Goal: Communication & Community: Answer question/provide support

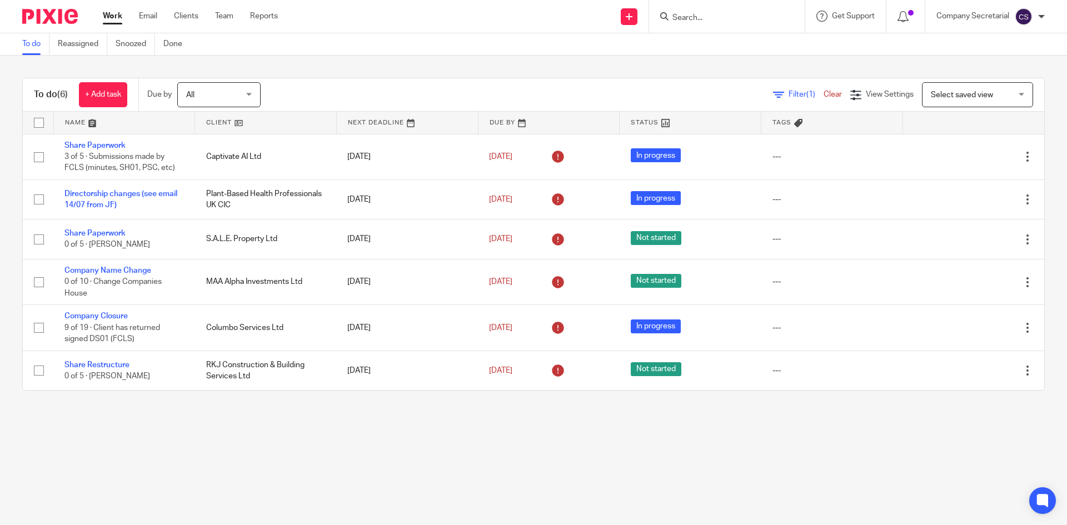
click at [703, 17] on input "Search" at bounding box center [722, 18] width 100 height 10
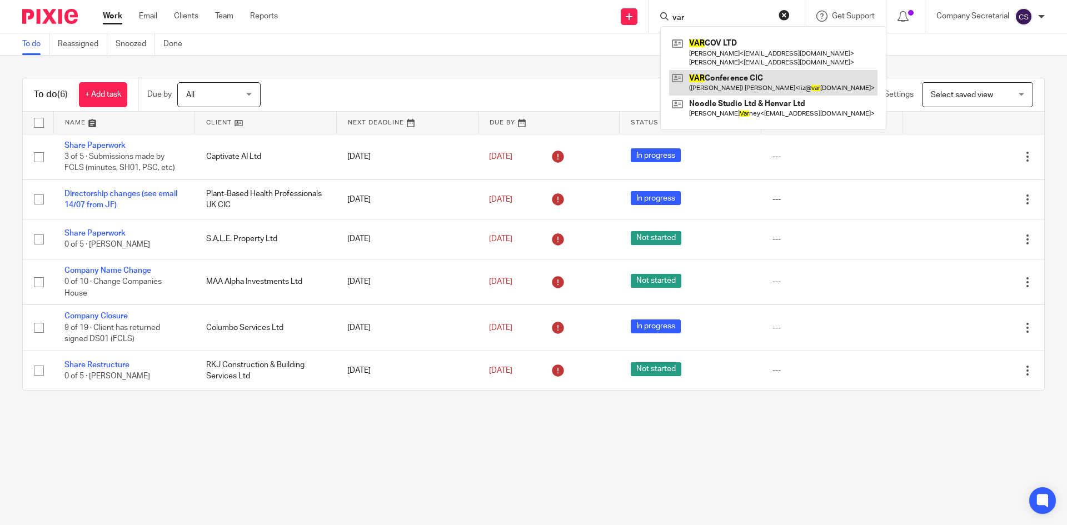
type input "var"
click at [754, 77] on link at bounding box center [773, 83] width 208 height 26
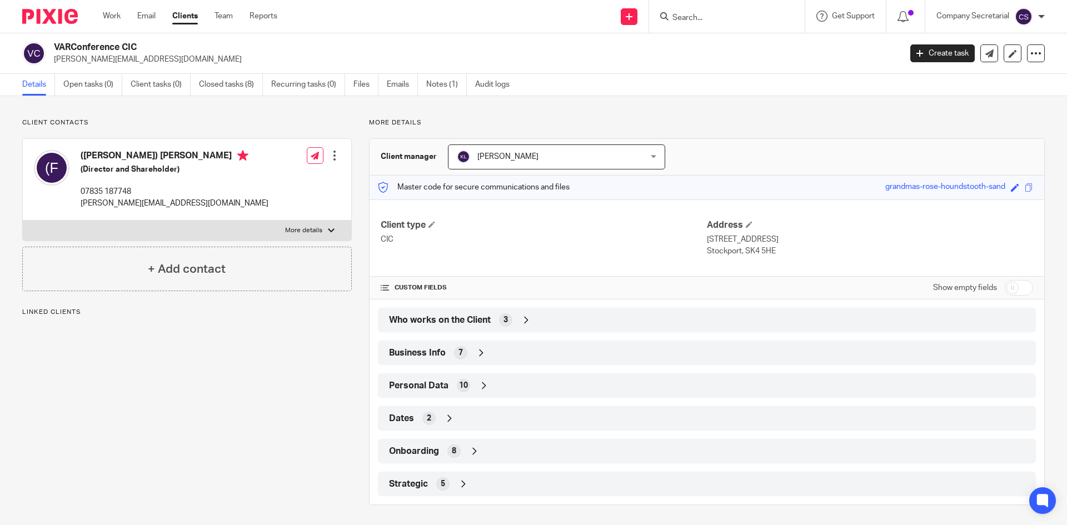
click at [89, 47] on h2 "VARConference CIC" at bounding box center [390, 48] width 672 height 12
copy div "VARConference CIC"
click at [986, 52] on icon at bounding box center [990, 53] width 8 height 8
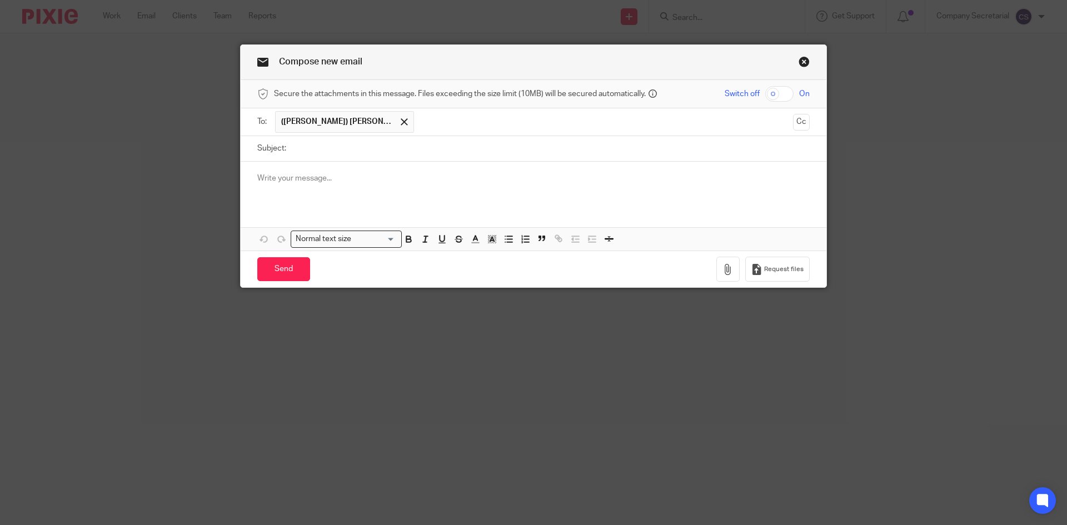
click at [316, 145] on input "Subject:" at bounding box center [551, 148] width 518 height 25
paste input "VARConference CIC"
type input "VARConference CIC"
click at [365, 192] on div at bounding box center [534, 183] width 586 height 43
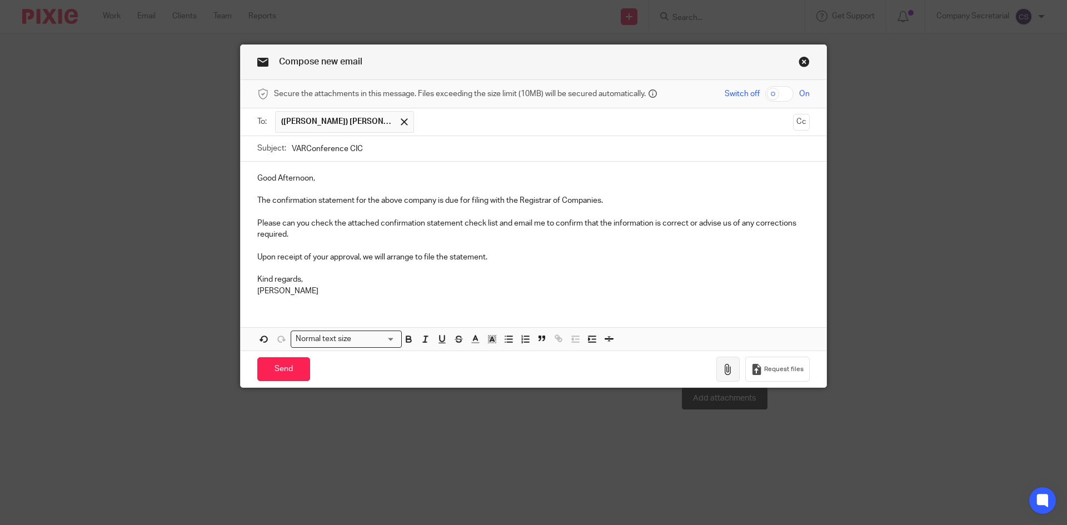
click at [726, 371] on icon "button" at bounding box center [728, 369] width 11 height 11
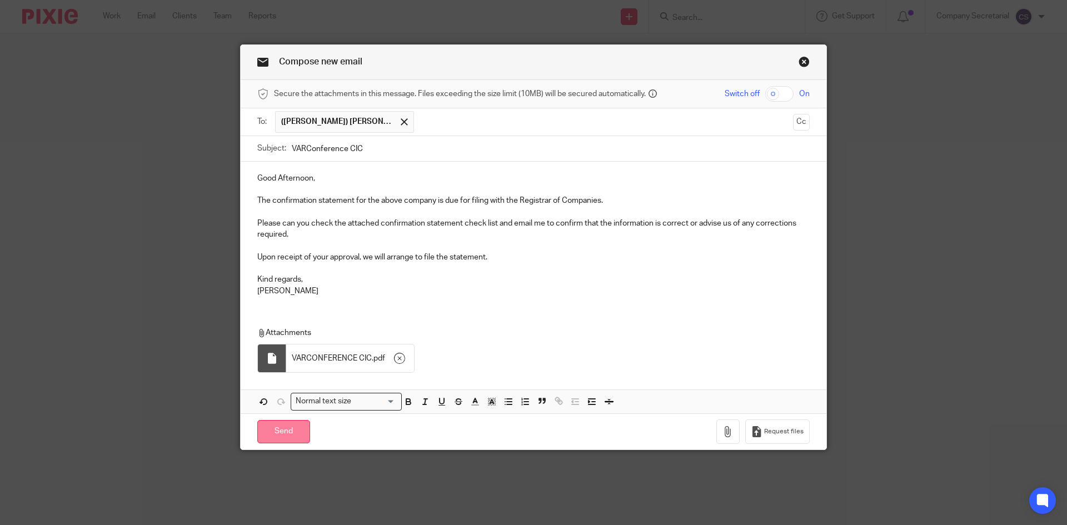
click at [293, 429] on input "Send" at bounding box center [283, 432] width 53 height 24
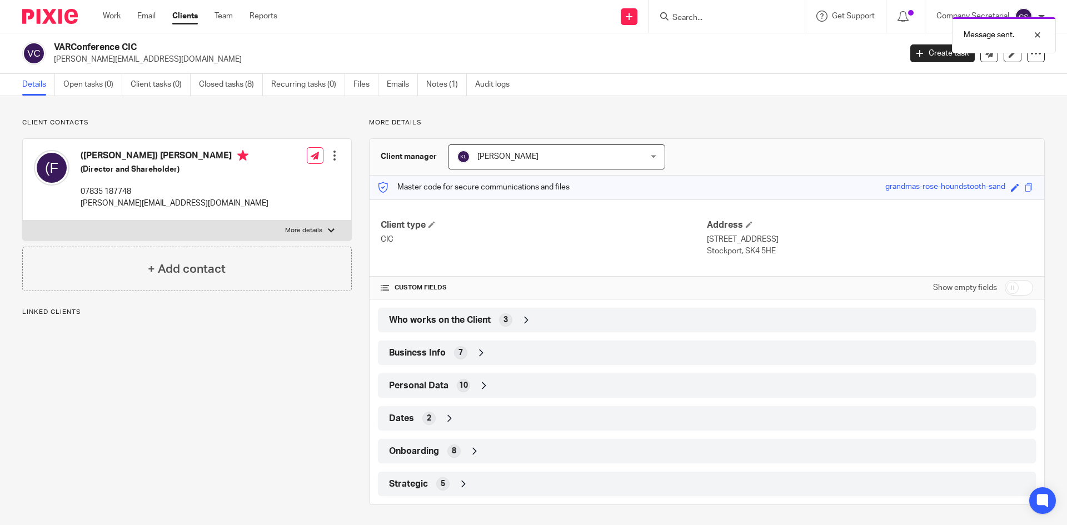
click at [702, 19] on div "Message sent." at bounding box center [795, 32] width 523 height 42
click at [1032, 30] on div at bounding box center [1030, 34] width 30 height 13
click at [682, 18] on input "Search" at bounding box center [722, 18] width 100 height 10
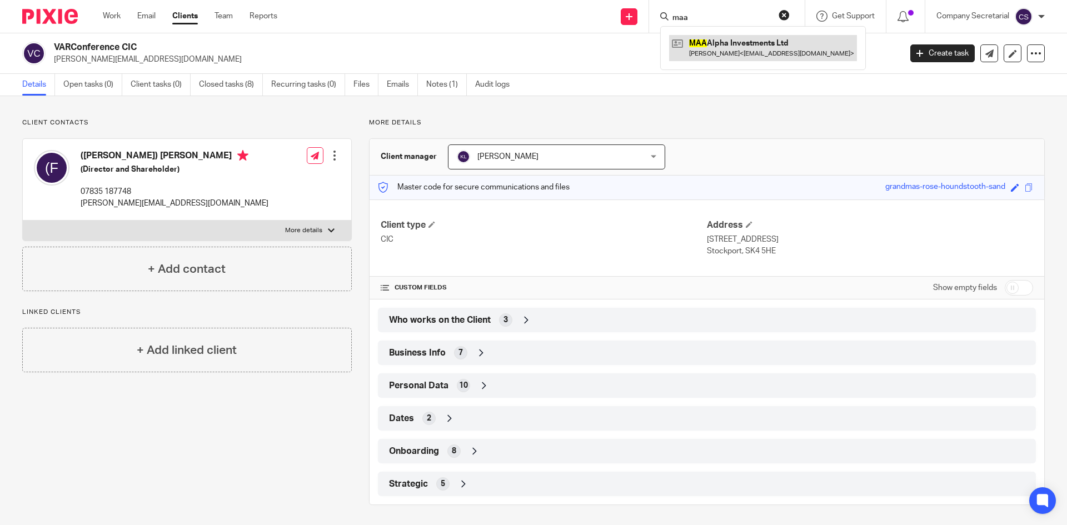
type input "maa"
click at [716, 43] on link at bounding box center [763, 48] width 188 height 26
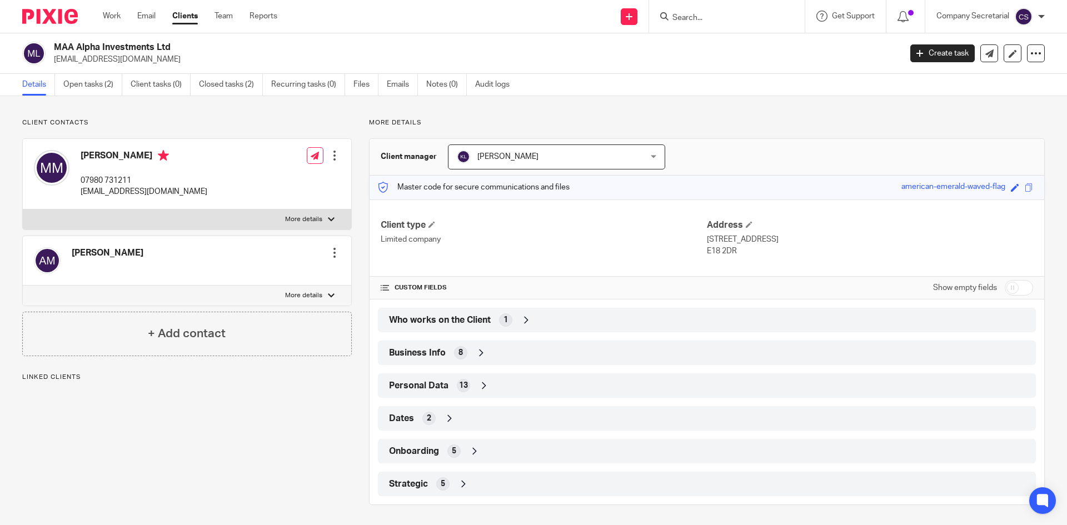
click at [105, 44] on h2 "MAA Alpha Investments Ltd" at bounding box center [390, 48] width 672 height 12
copy div "MAA Alpha Investments Ltd"
click at [986, 55] on icon at bounding box center [990, 53] width 8 height 8
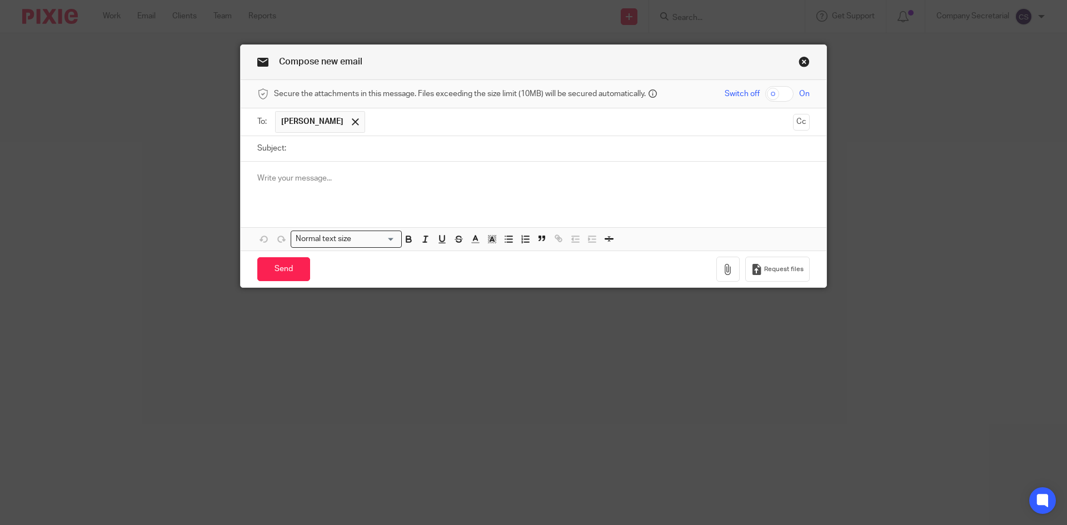
click at [359, 148] on input "Subject:" at bounding box center [551, 148] width 518 height 25
paste input "MAA Alpha Investments Ltd"
type input "MAA Alpha Investments Ltd"
click at [365, 175] on p at bounding box center [533, 178] width 553 height 11
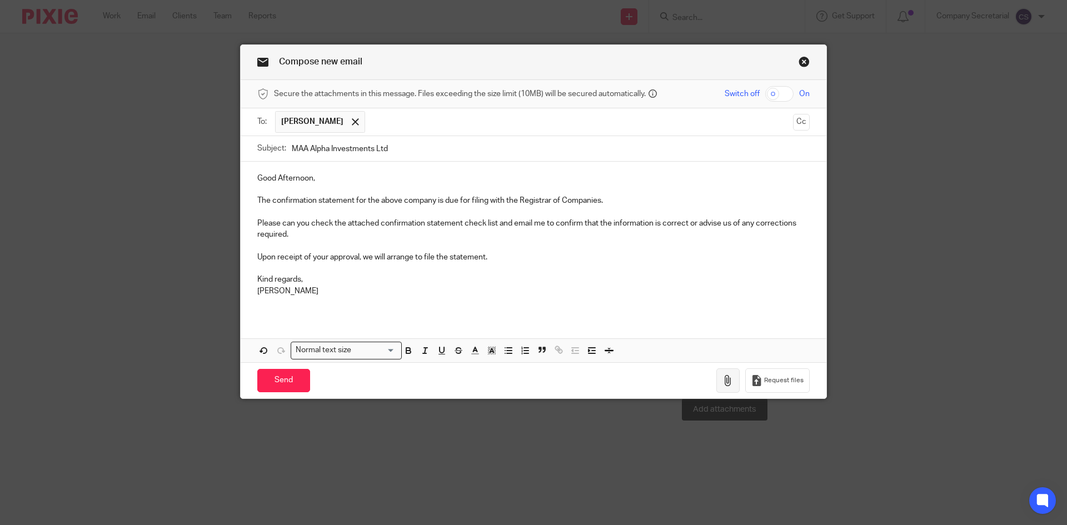
click at [729, 381] on icon "button" at bounding box center [728, 380] width 11 height 11
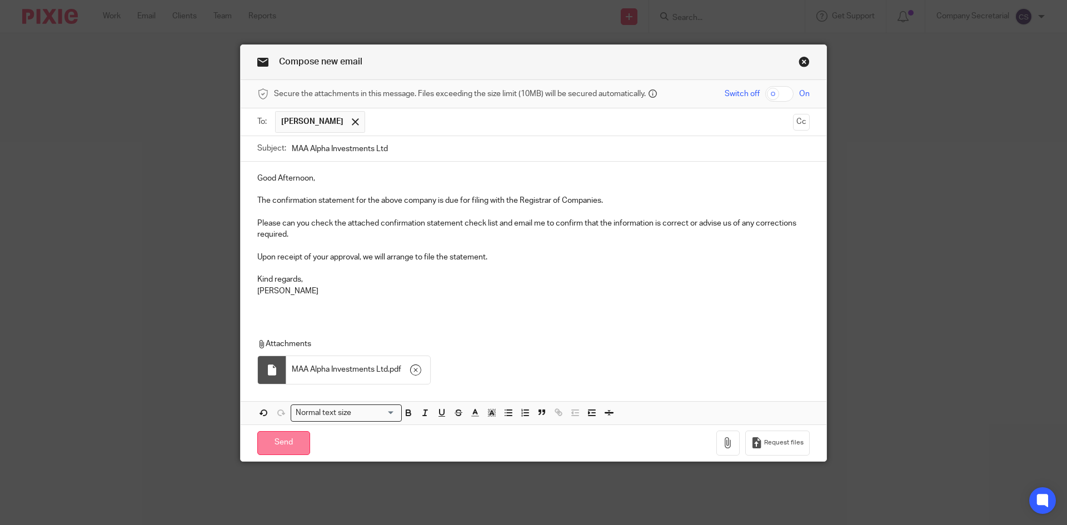
click at [296, 440] on input "Send" at bounding box center [283, 443] width 53 height 24
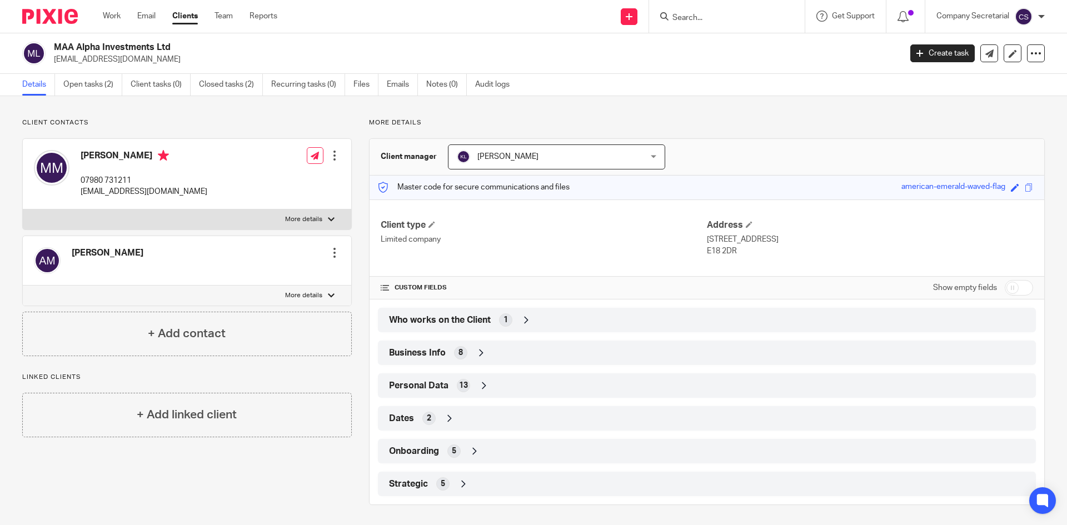
click at [58, 13] on img at bounding box center [50, 16] width 56 height 15
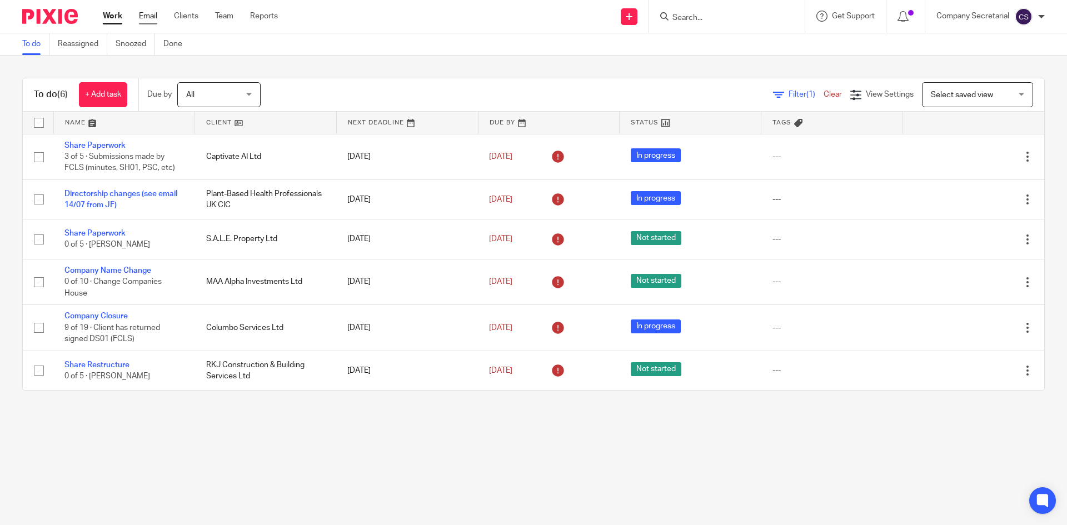
click at [154, 17] on link "Email" at bounding box center [148, 16] width 18 height 11
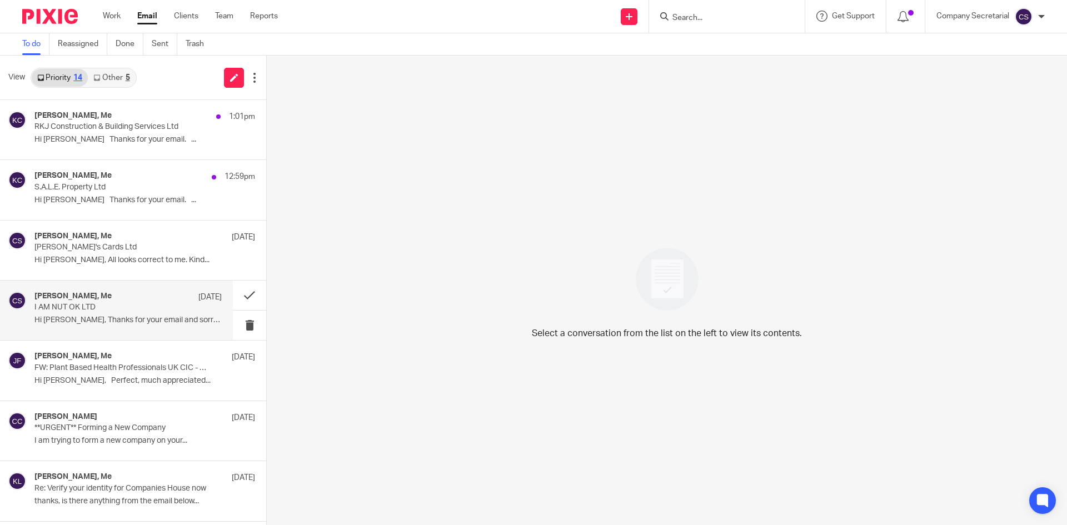
click at [124, 308] on p "I AM NUT OK LTD" at bounding box center [109, 307] width 150 height 9
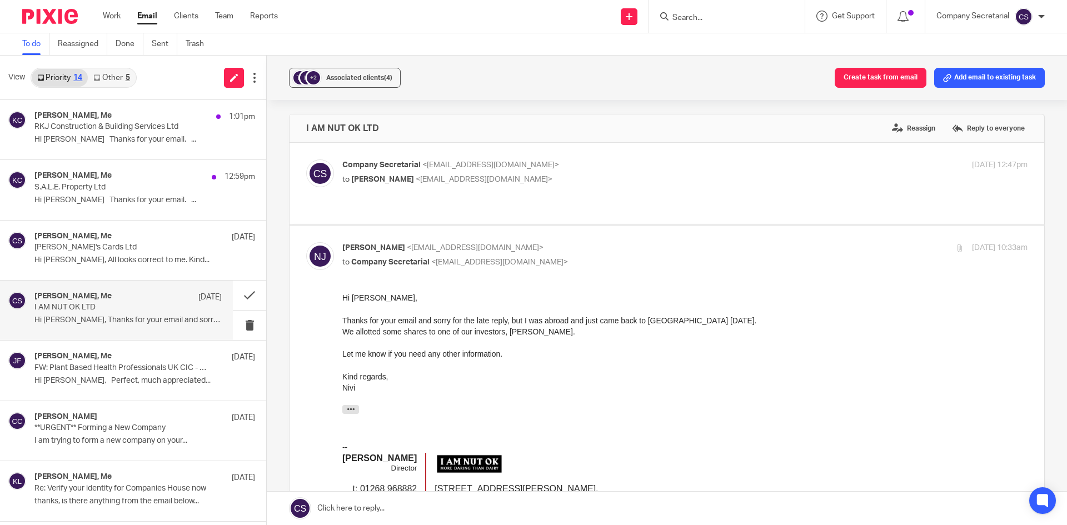
scroll to position [56, 0]
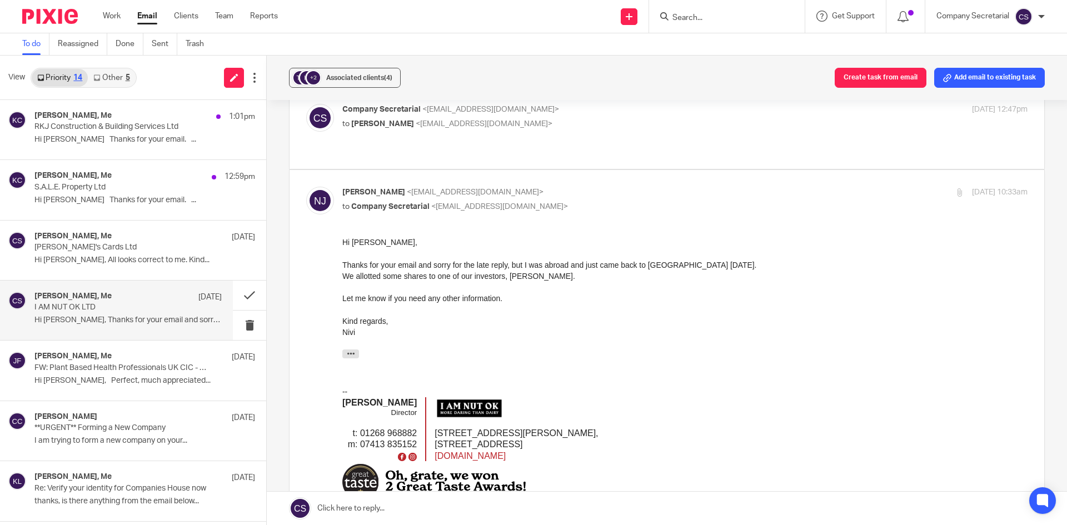
click at [589, 124] on p "to Nivi Jasa <nivi@iamnutok.com>" at bounding box center [570, 124] width 457 height 12
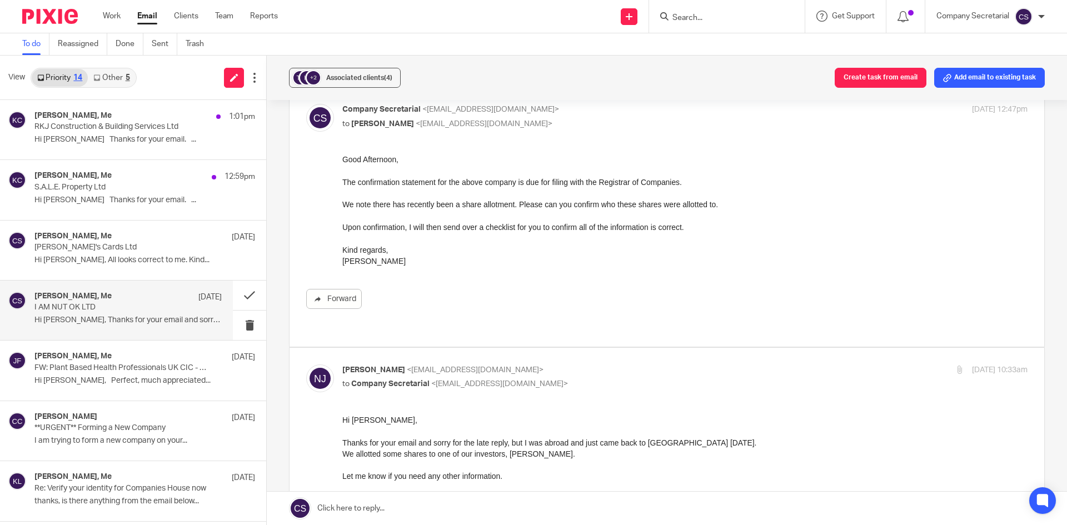
scroll to position [0, 0]
click at [588, 119] on p "to Nivi Jasa <nivi@iamnutok.com>" at bounding box center [570, 124] width 457 height 12
checkbox input "false"
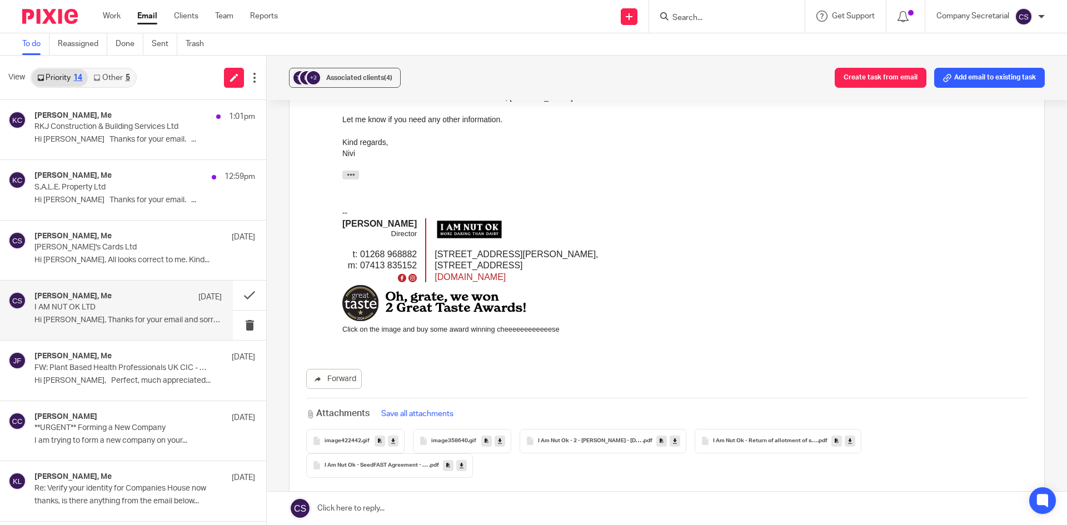
scroll to position [278, 0]
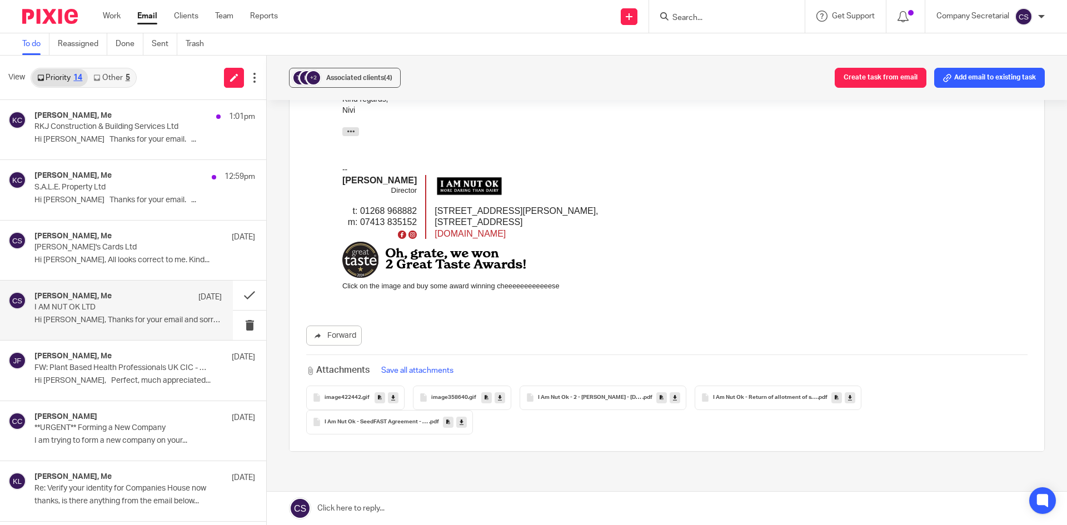
click at [673, 394] on icon at bounding box center [675, 398] width 4 height 8
click at [848, 394] on icon at bounding box center [850, 398] width 4 height 8
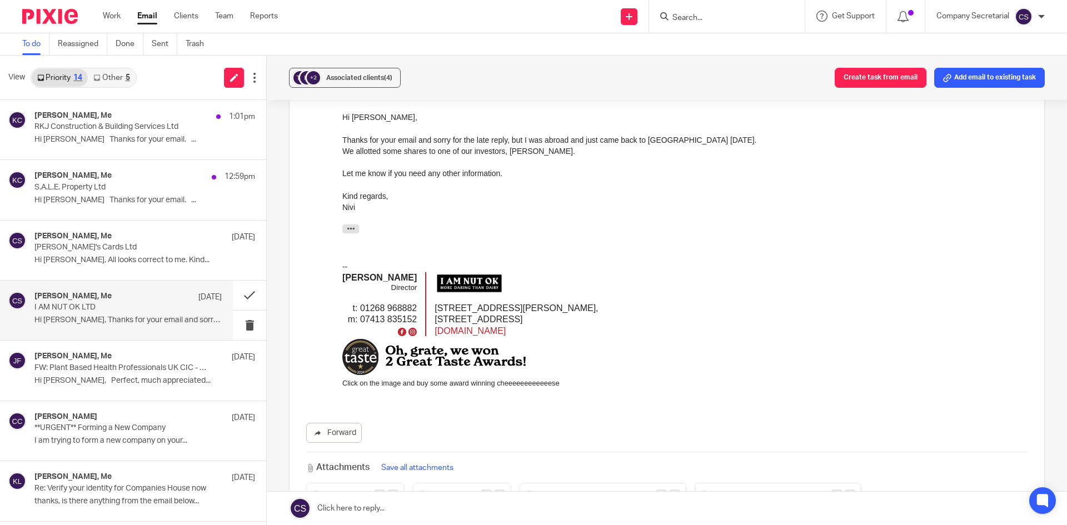
scroll to position [0, 0]
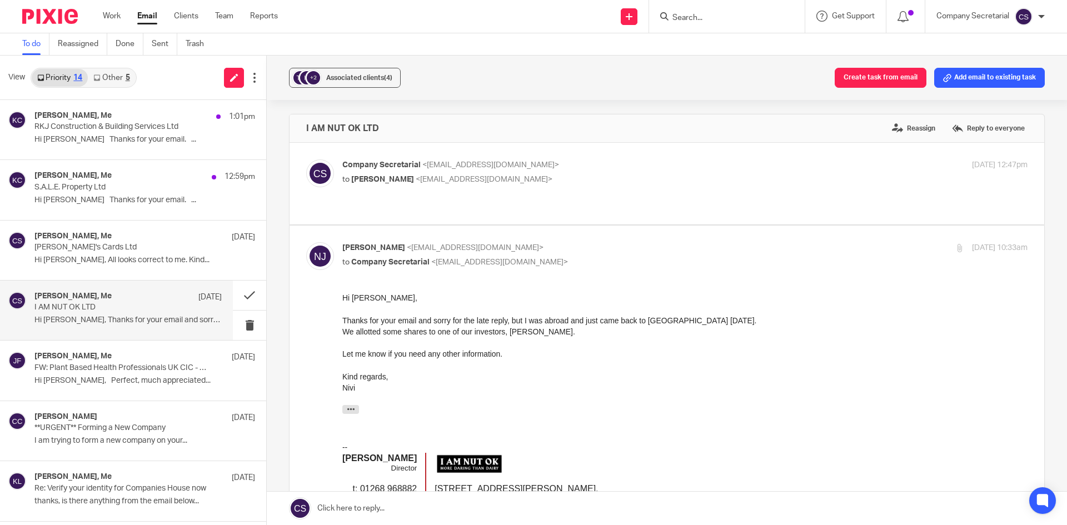
drag, startPoint x: 510, startPoint y: 332, endPoint x: 571, endPoint y: 334, distance: 61.2
click at [571, 334] on div "We allotted some shares to one of our investors, Christopher D'Cruz." at bounding box center [685, 331] width 686 height 11
copy div "Christopher D'Cruz"
click at [655, 379] on div "Kind regards," at bounding box center [685, 376] width 686 height 11
click at [519, 509] on link at bounding box center [667, 508] width 801 height 33
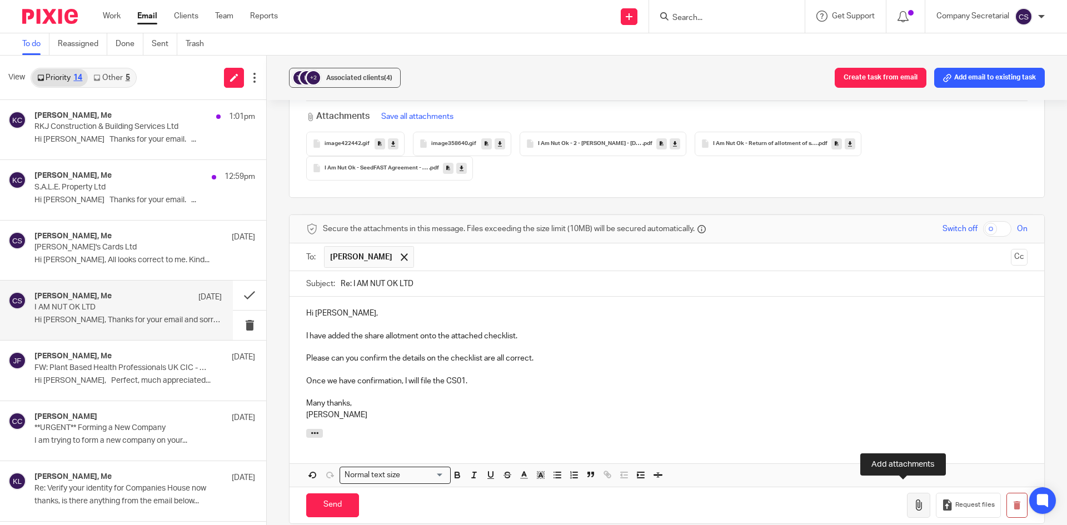
click at [908, 493] on button "button" at bounding box center [918, 505] width 23 height 25
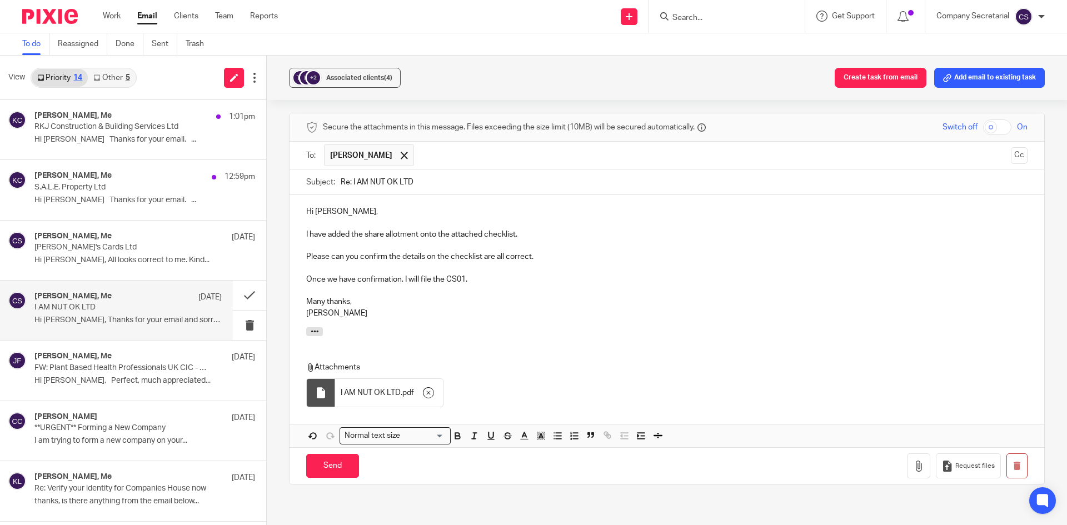
scroll to position [643, 0]
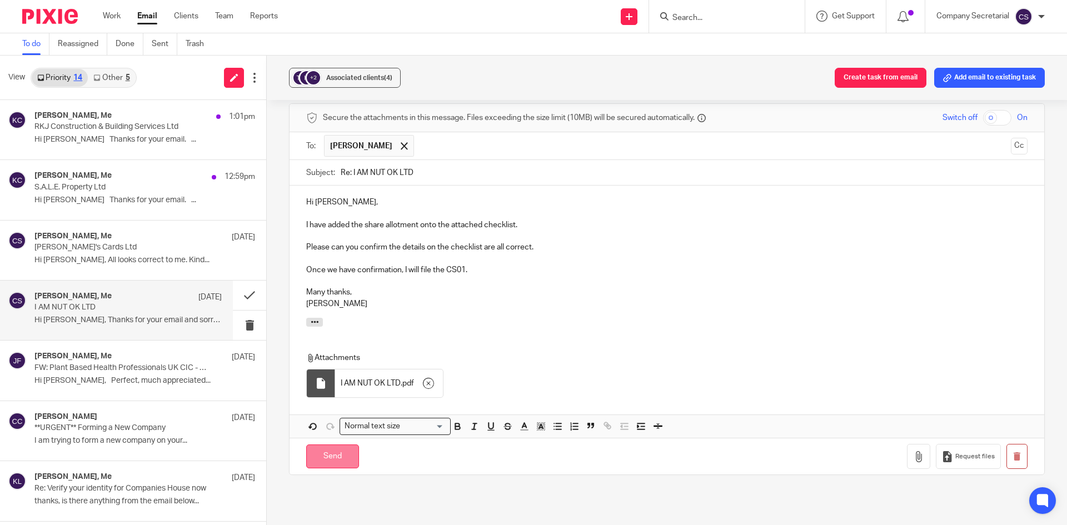
click at [354, 445] on input "Send" at bounding box center [332, 457] width 53 height 24
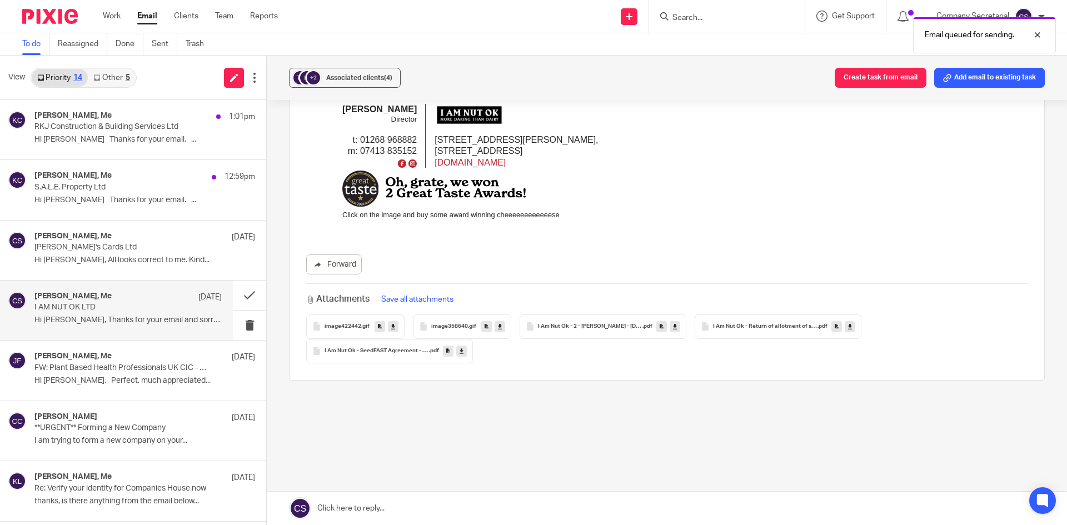
scroll to position [337, 0]
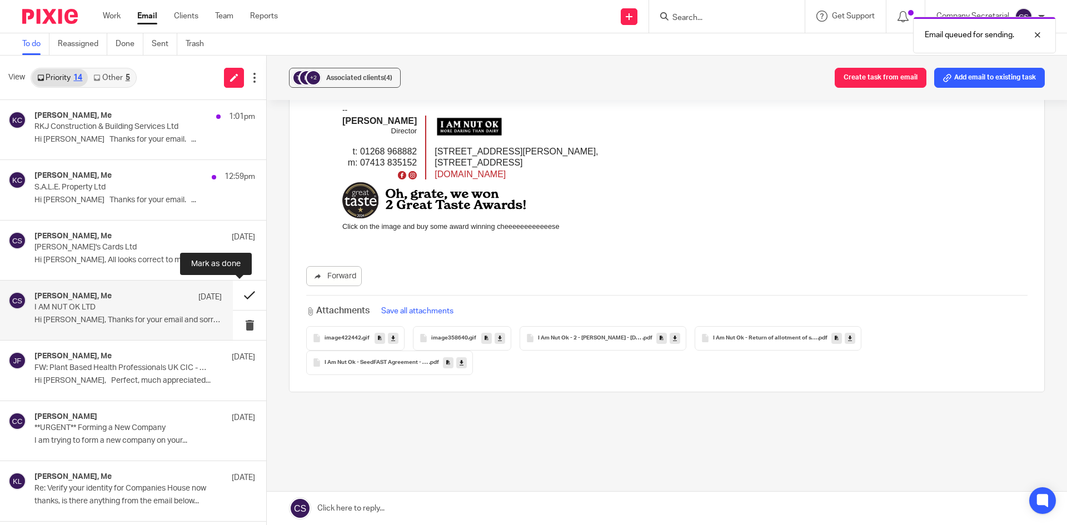
click at [235, 291] on button at bounding box center [249, 295] width 33 height 29
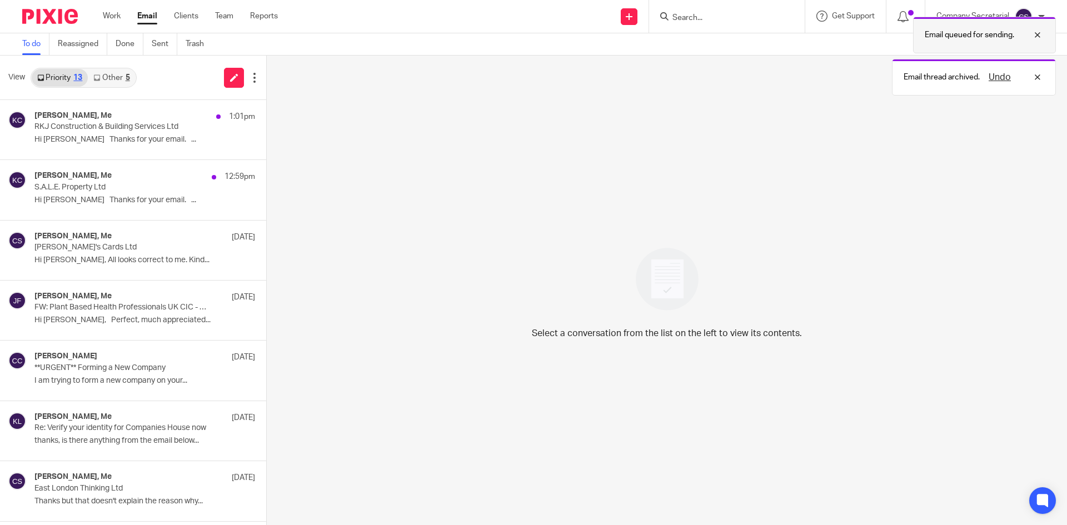
click at [1035, 36] on div at bounding box center [1030, 34] width 30 height 13
click at [1039, 33] on div "Undo" at bounding box center [1012, 34] width 64 height 13
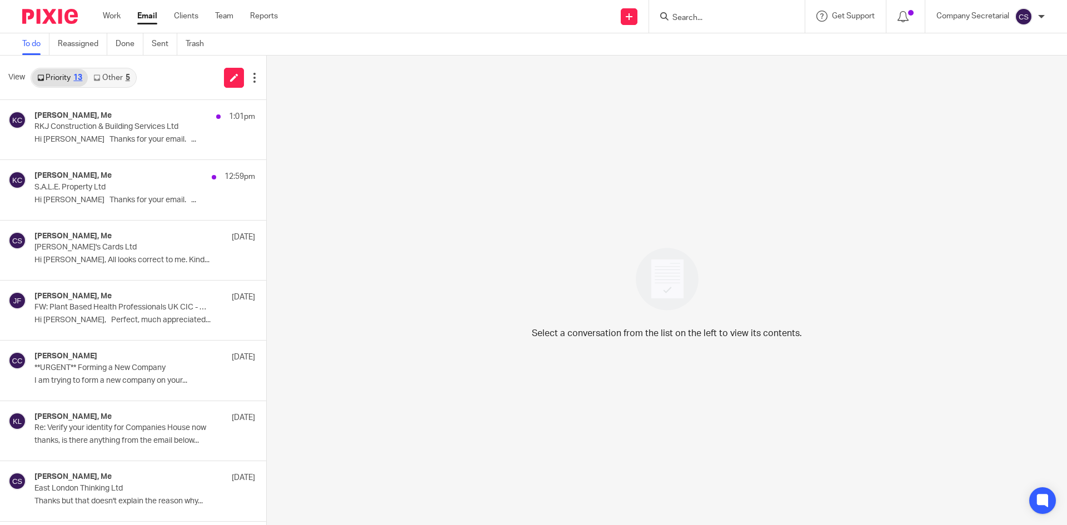
click at [72, 16] on img at bounding box center [50, 16] width 56 height 15
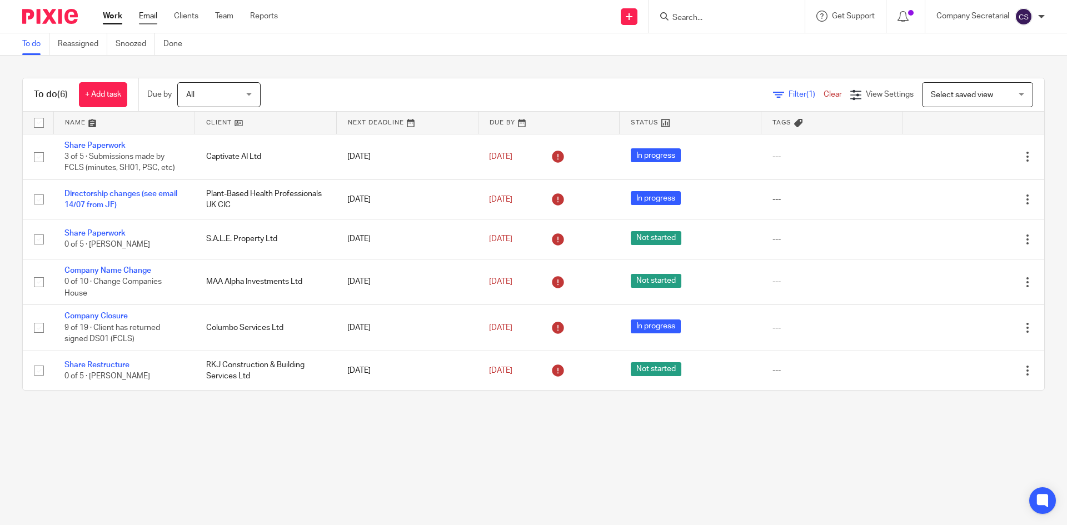
click at [148, 19] on link "Email" at bounding box center [148, 16] width 18 height 11
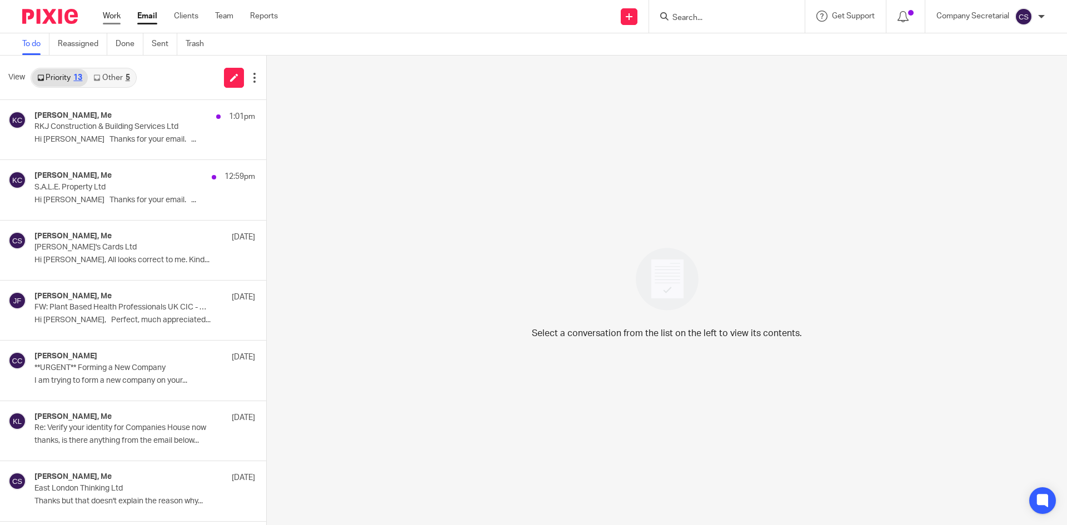
click at [116, 16] on link "Work" at bounding box center [112, 16] width 18 height 11
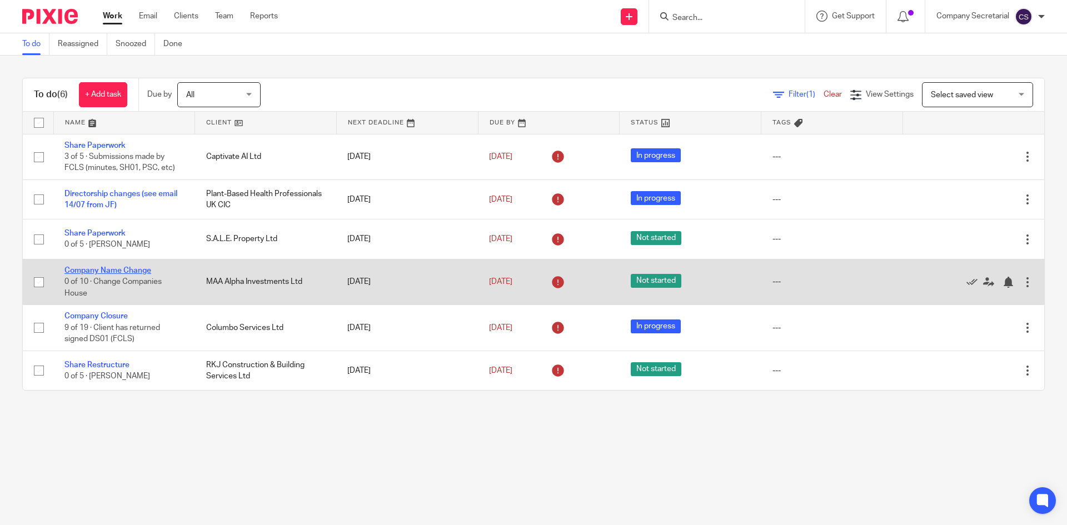
click at [134, 271] on link "Company Name Change" at bounding box center [107, 271] width 87 height 8
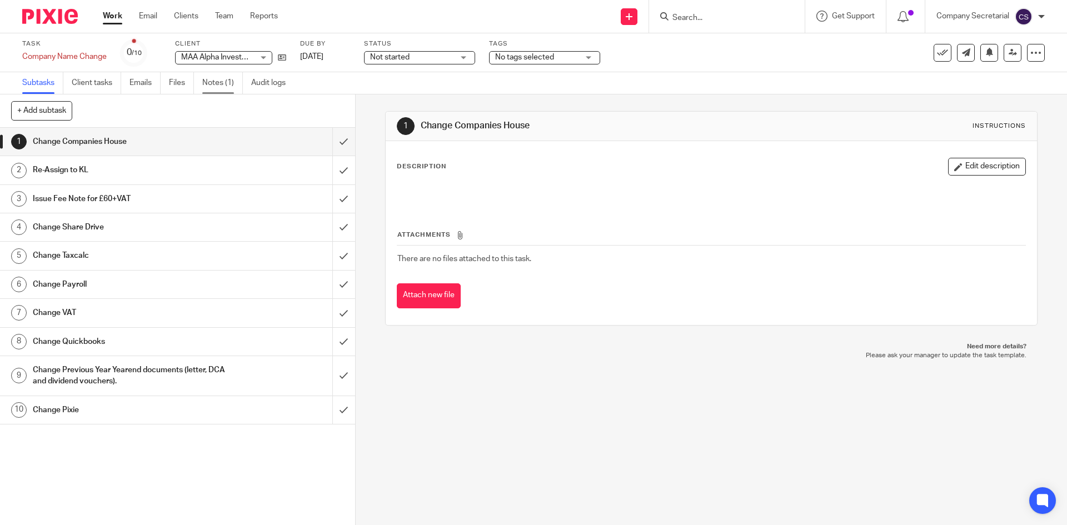
click at [227, 80] on link "Notes (1)" at bounding box center [222, 83] width 41 height 22
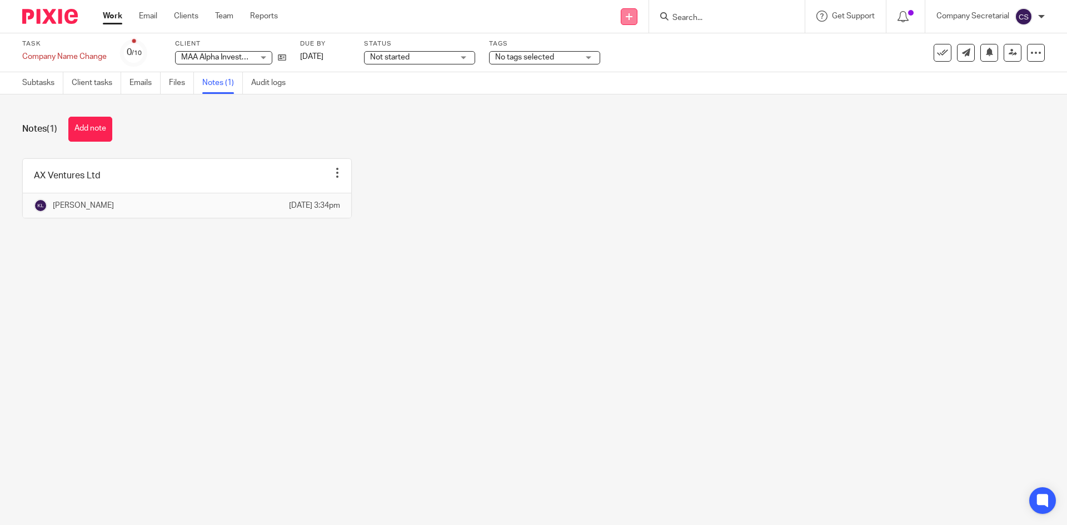
click at [631, 18] on icon at bounding box center [629, 16] width 7 height 7
click at [634, 52] on link "Send new email" at bounding box center [628, 52] width 68 height 16
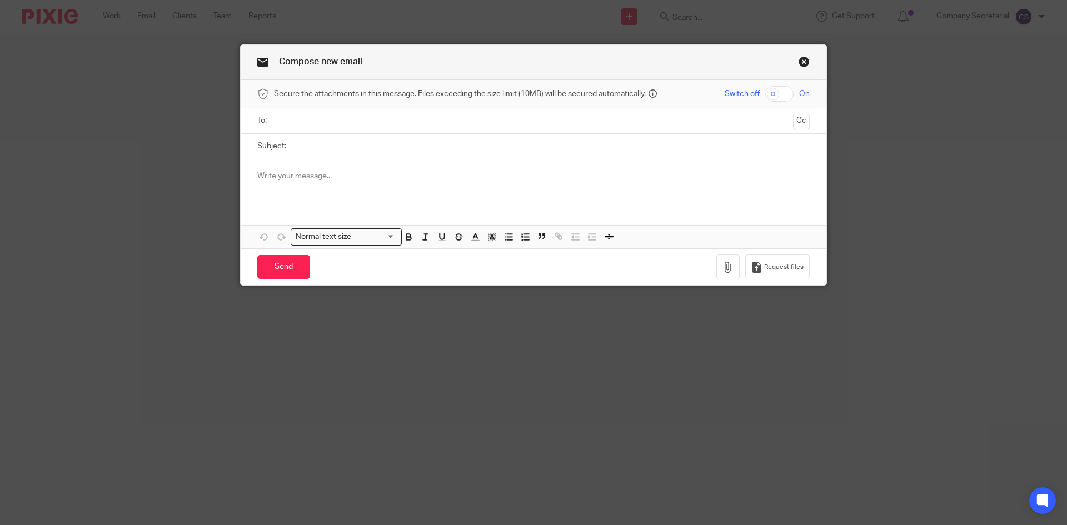
click at [589, 123] on input "text" at bounding box center [533, 121] width 511 height 13
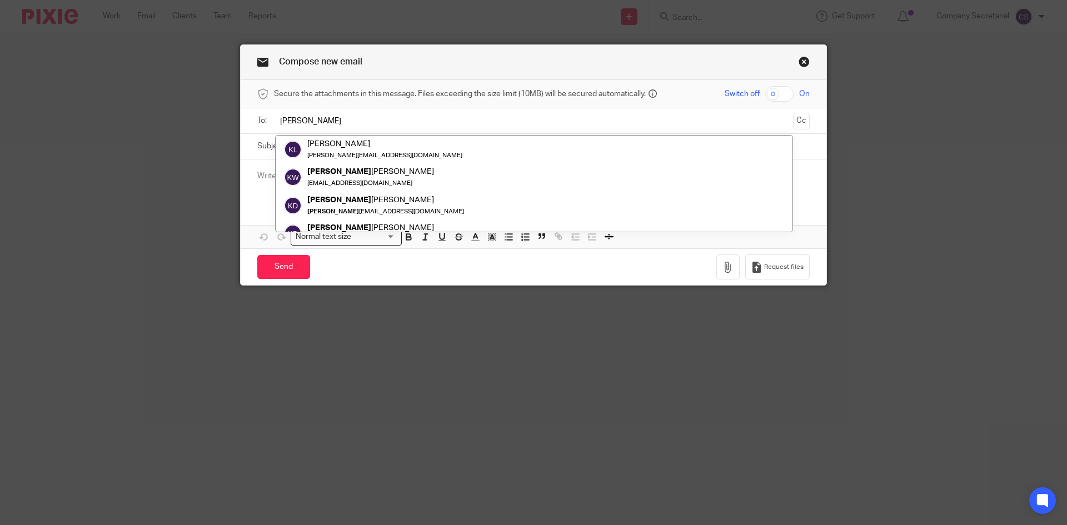
type input "[PERSON_NAME]"
click at [567, 132] on div at bounding box center [534, 120] width 518 height 25
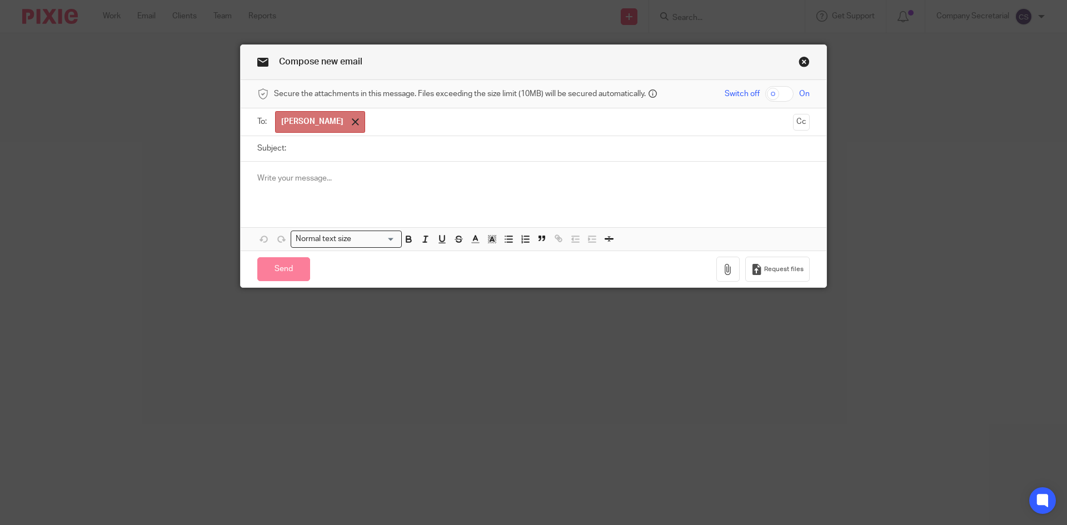
click at [349, 120] on div at bounding box center [355, 122] width 13 height 17
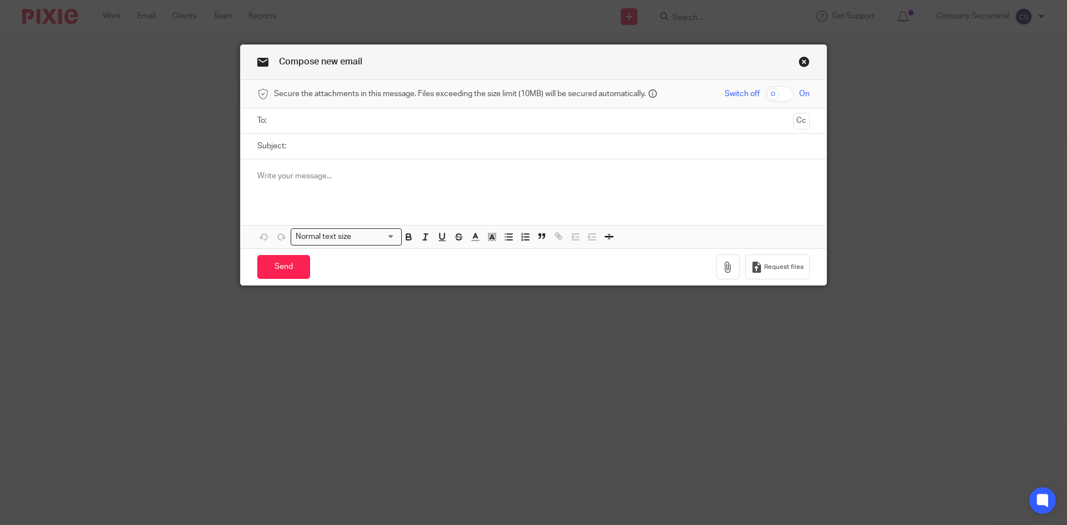
click at [328, 124] on input "text" at bounding box center [533, 121] width 511 height 13
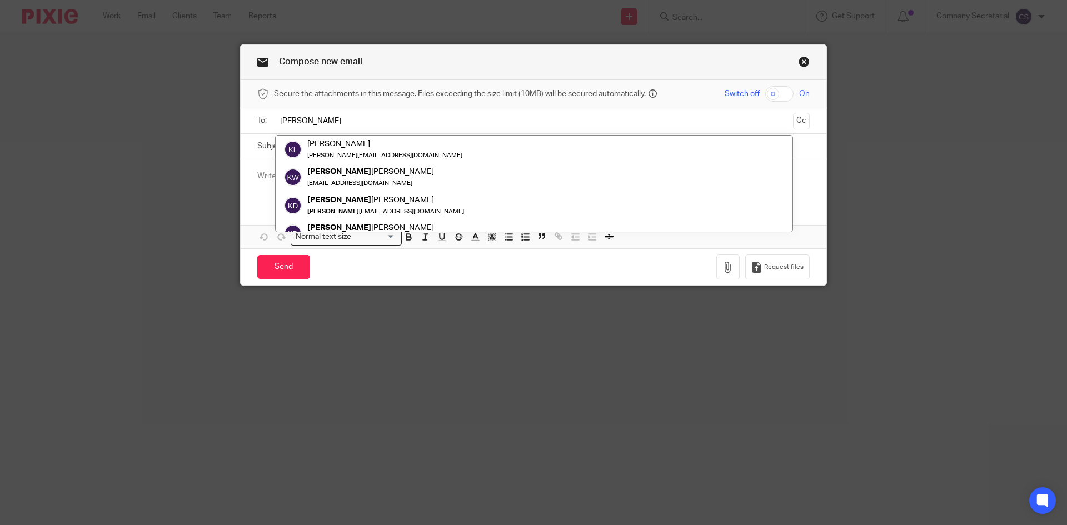
type input "[PERSON_NAME]"
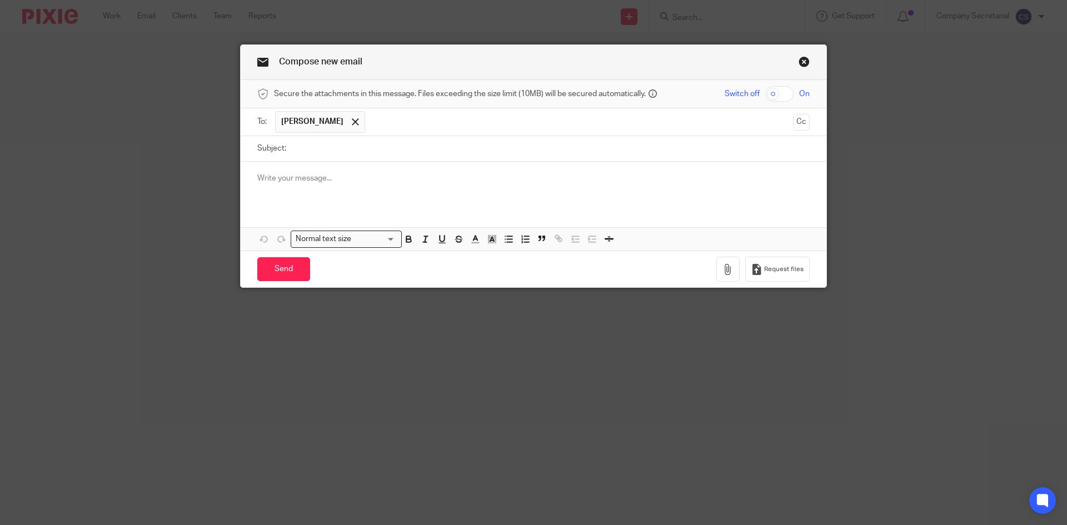
click at [361, 147] on input "Subject:" at bounding box center [551, 148] width 518 height 25
paste input "MAA Alpha Investments Ltd"
type input "MAA Alpha Investments Ltd Name change"
click at [458, 188] on div at bounding box center [534, 183] width 586 height 43
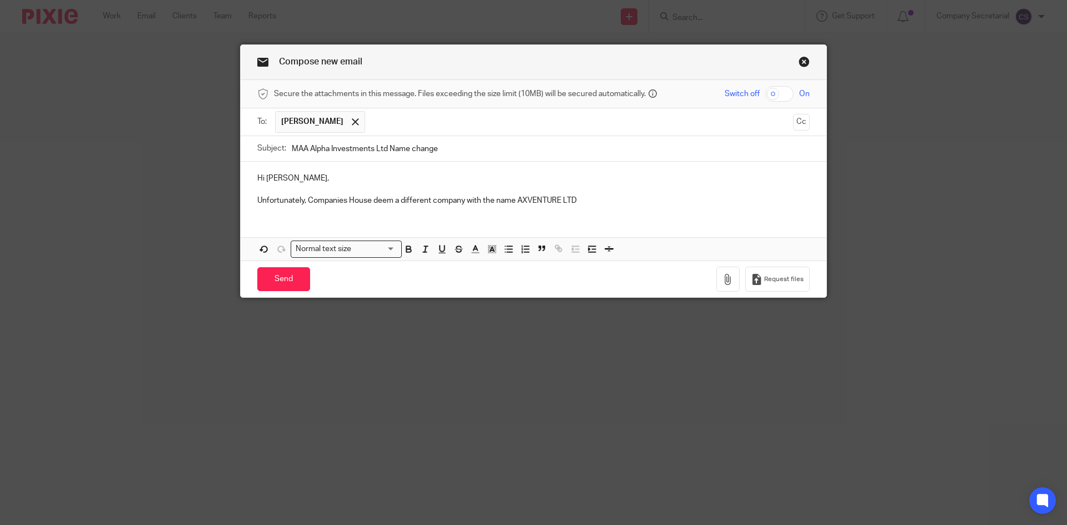
click at [517, 201] on p "Unfortunately, Companies House deem a different company with the name AXVENTURE…" at bounding box center [533, 200] width 553 height 11
click at [583, 199] on p "Unfortunately, Companies House deem a different company with the name 'AXVENTUR…" at bounding box center [533, 200] width 553 height 11
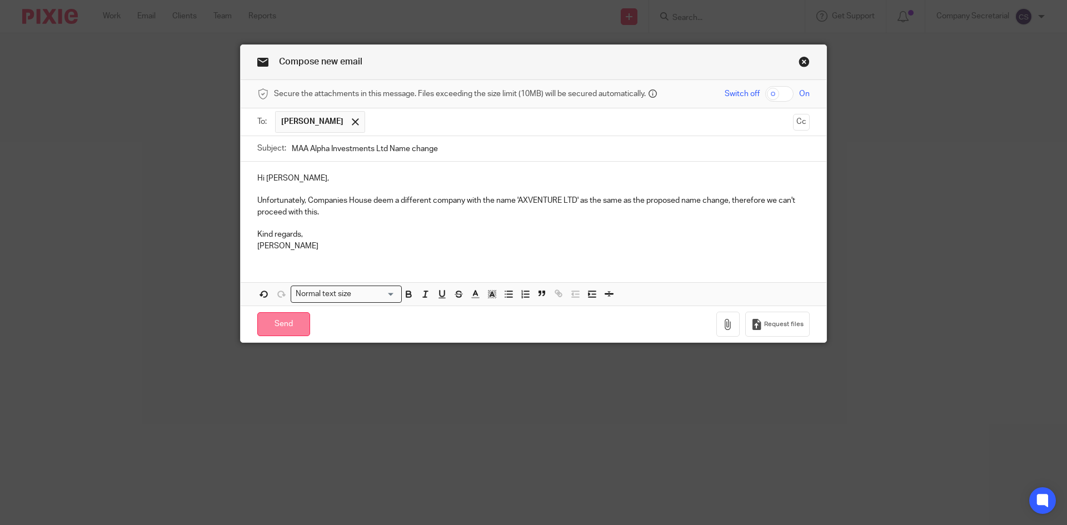
click at [286, 322] on input "Send" at bounding box center [283, 324] width 53 height 24
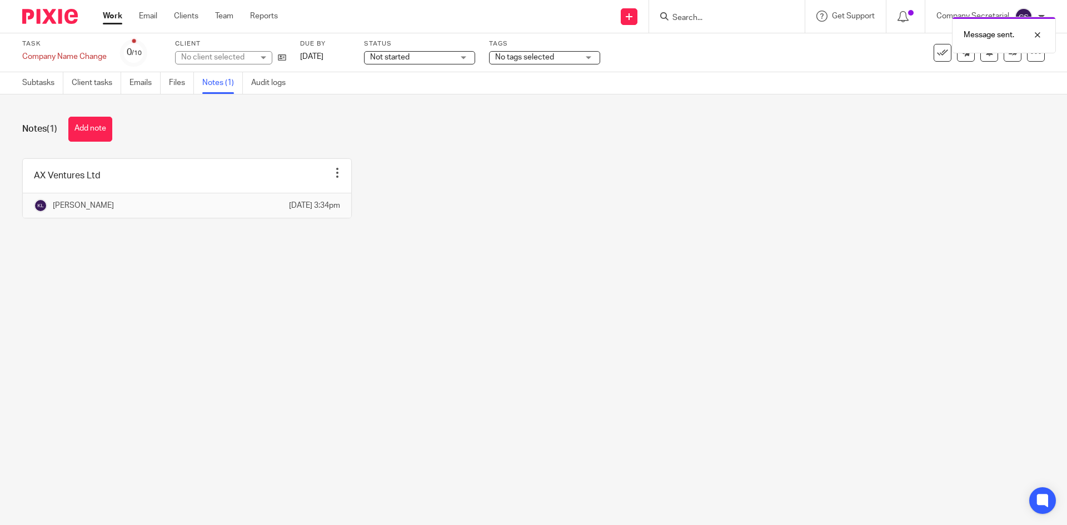
click at [56, 16] on img at bounding box center [50, 16] width 56 height 15
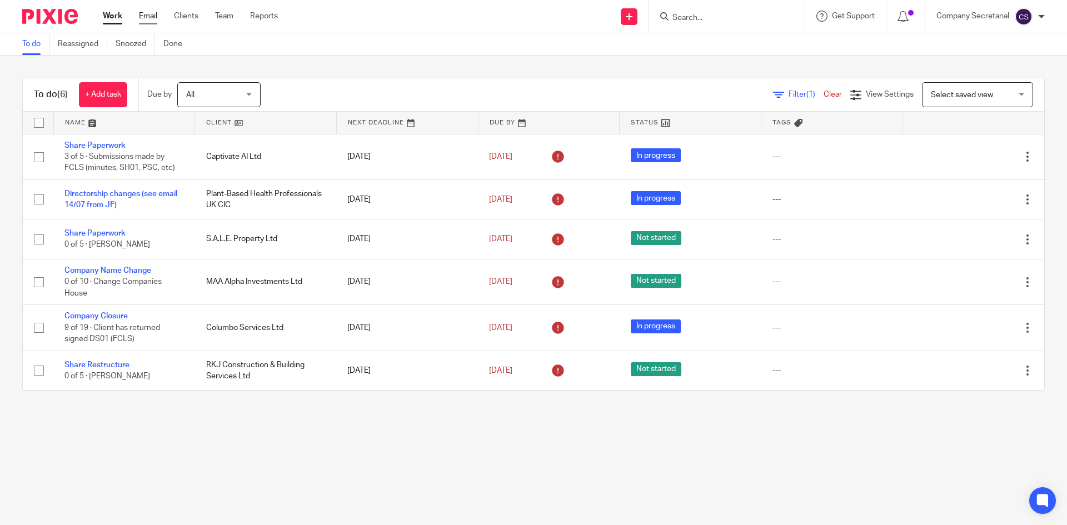
click at [147, 17] on link "Email" at bounding box center [148, 16] width 18 height 11
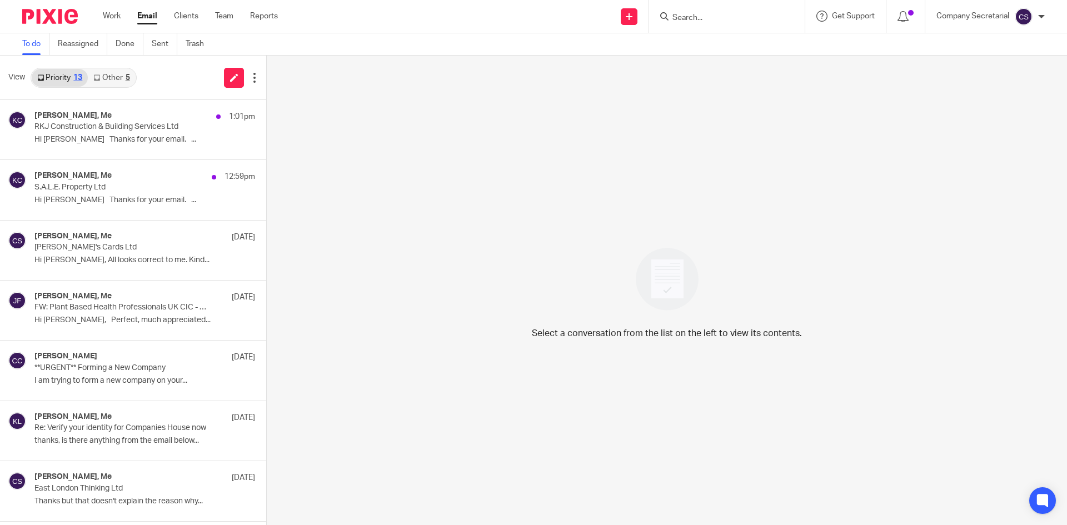
click at [64, 18] on img at bounding box center [50, 16] width 56 height 15
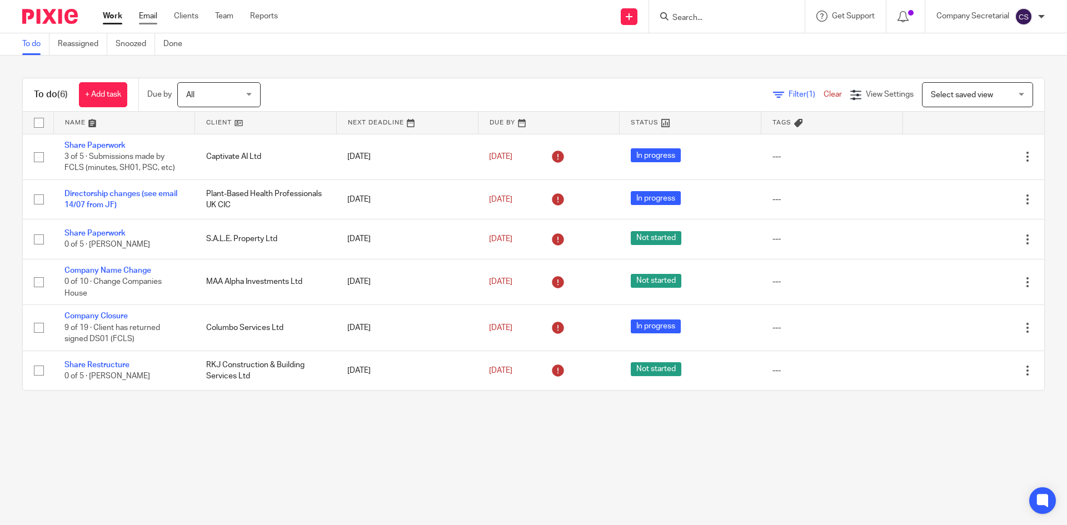
click at [149, 16] on link "Email" at bounding box center [148, 16] width 18 height 11
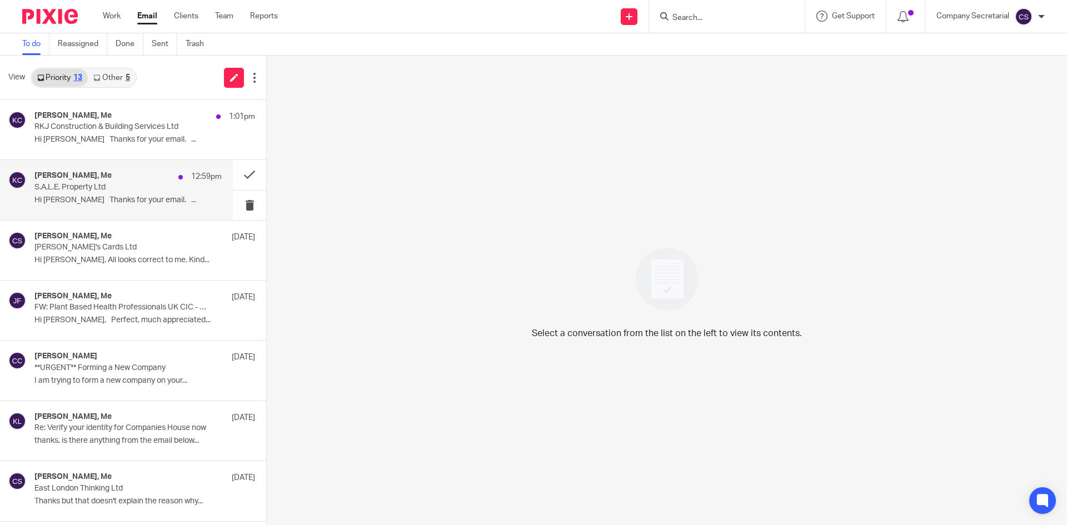
click at [153, 200] on p "Hi [PERSON_NAME] Thanks for your email. ..." at bounding box center [127, 200] width 187 height 9
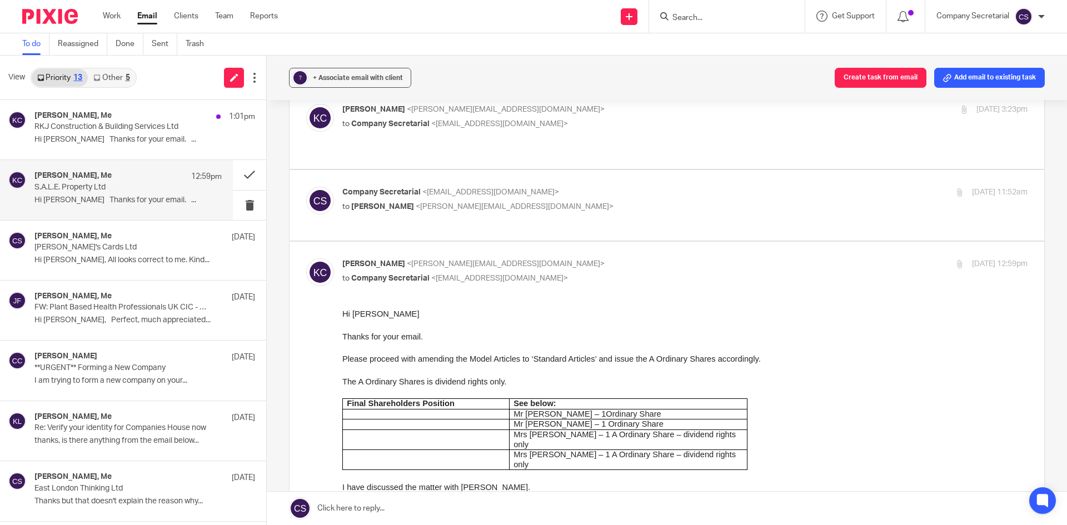
scroll to position [111, 0]
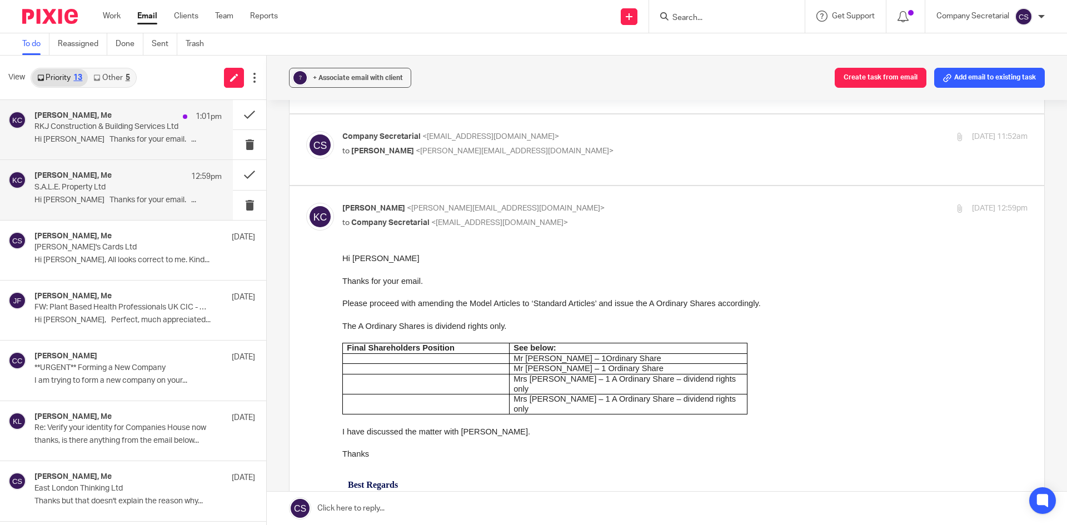
click at [150, 142] on p "Hi [PERSON_NAME] Thanks for your email. ..." at bounding box center [127, 139] width 187 height 9
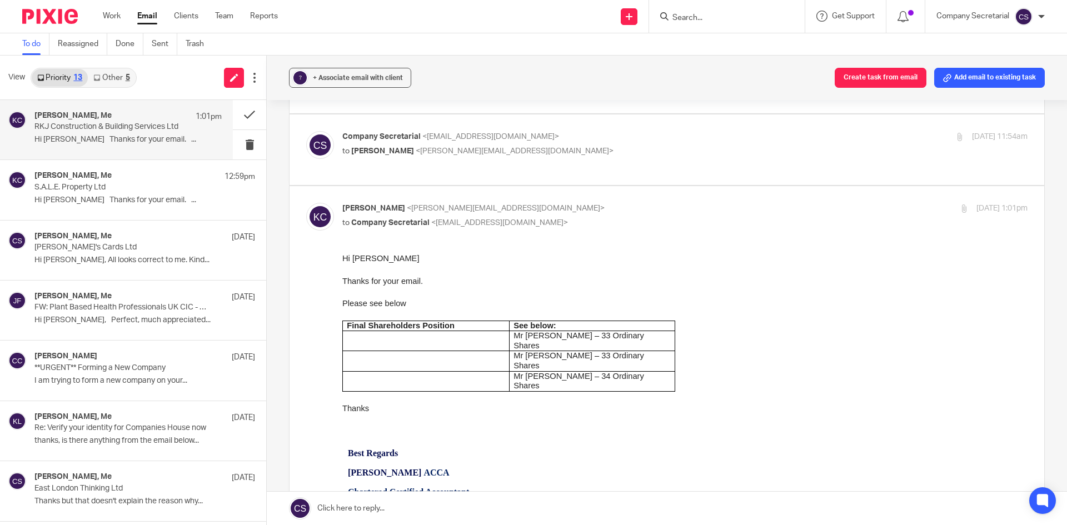
scroll to position [278, 0]
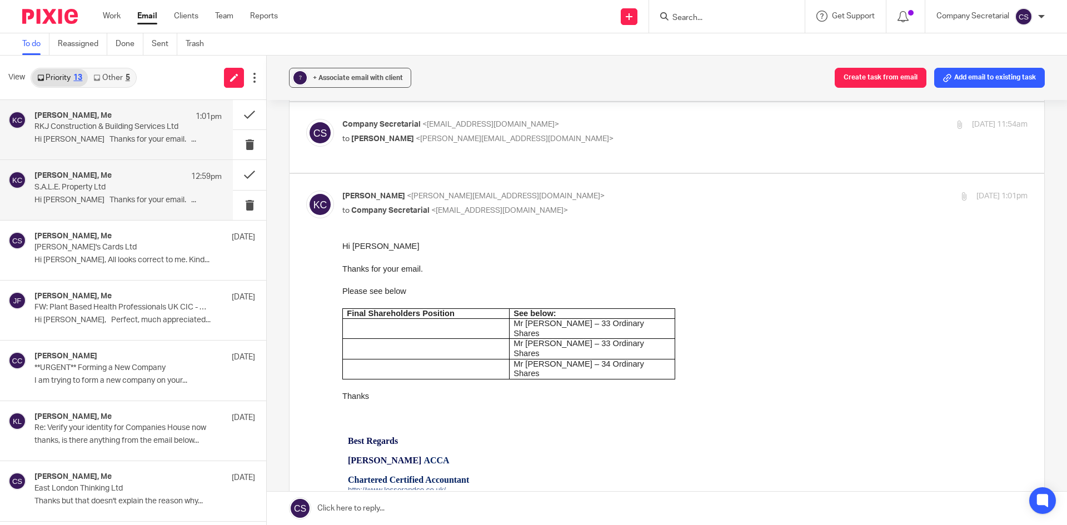
click at [134, 183] on p "S.A.L.E. Property Ltd" at bounding box center [109, 187] width 150 height 9
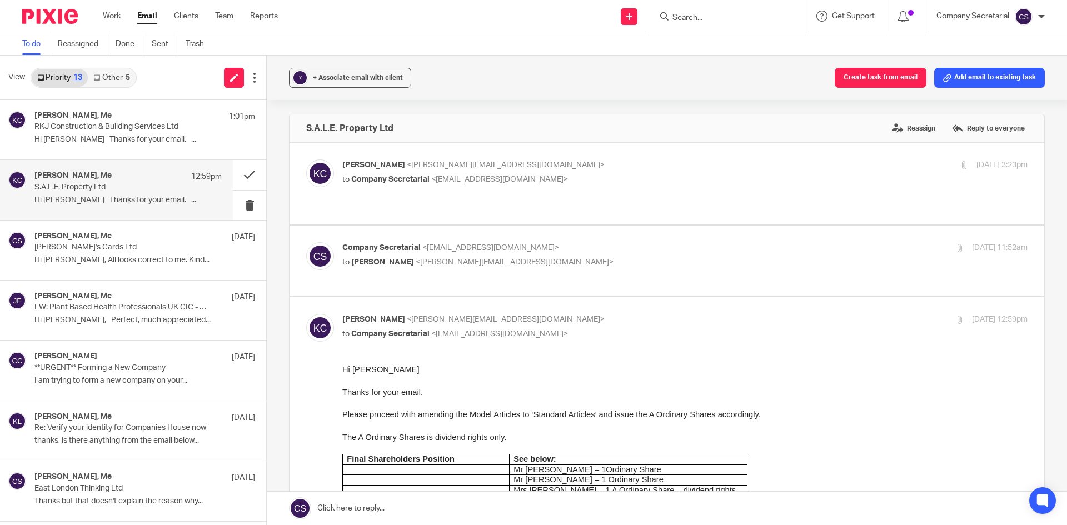
scroll to position [0, 0]
click at [527, 167] on p "[PERSON_NAME] <[PERSON_NAME][EMAIL_ADDRESS][DOMAIN_NAME]>" at bounding box center [570, 166] width 457 height 12
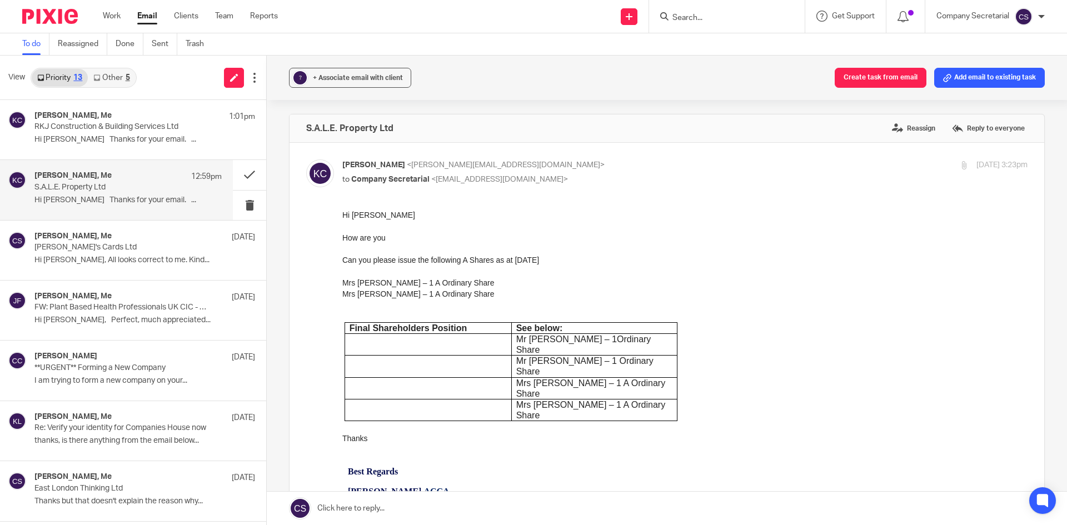
click at [605, 169] on p "[PERSON_NAME] <[PERSON_NAME][EMAIL_ADDRESS][DOMAIN_NAME]>" at bounding box center [570, 166] width 457 height 12
checkbox input "false"
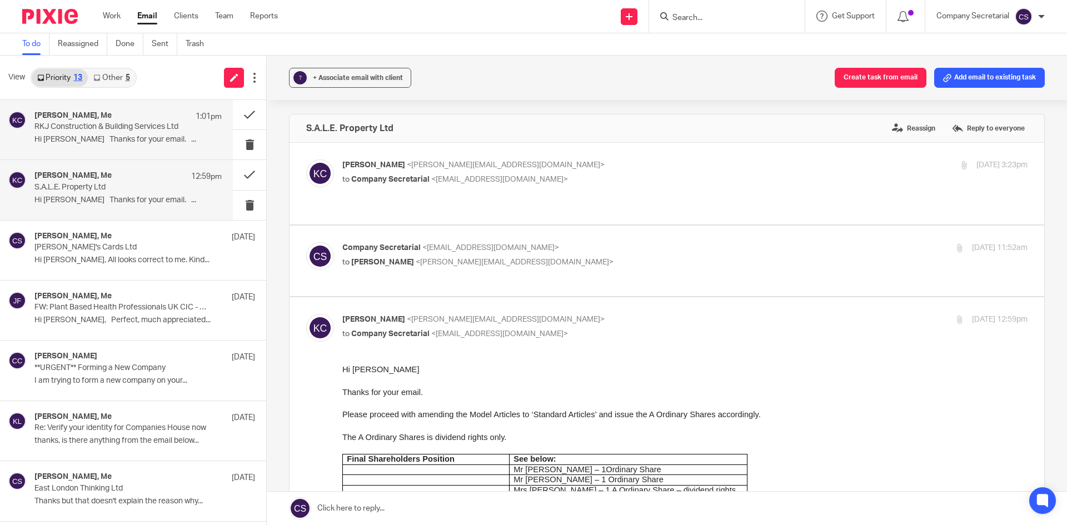
click at [133, 135] on div "[PERSON_NAME], Me 1:01pm RKJ Construction & Building Services Ltd Hi [PERSON_NA…" at bounding box center [127, 129] width 187 height 37
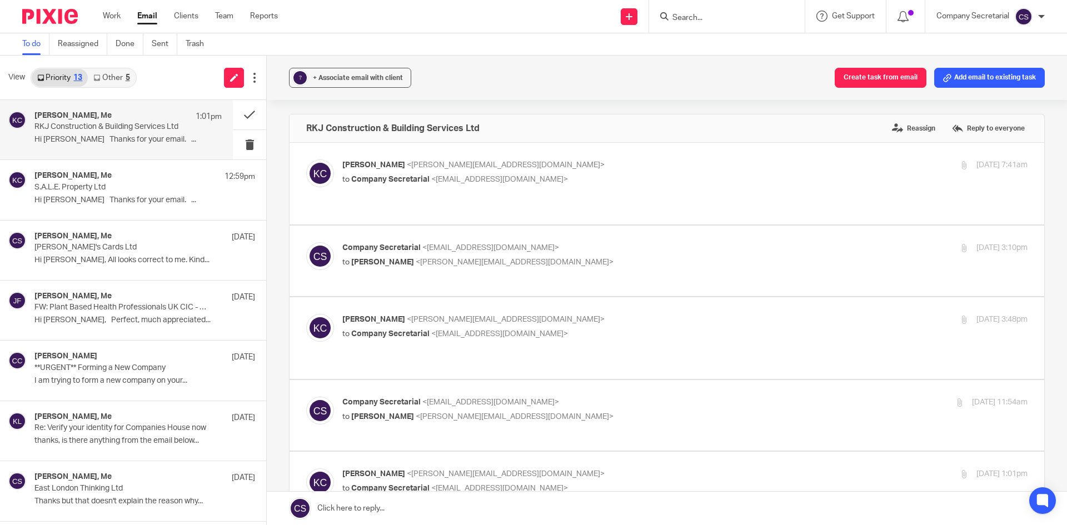
click at [588, 176] on p "to Company Secretarial <[EMAIL_ADDRESS][DOMAIN_NAME]>" at bounding box center [570, 180] width 457 height 12
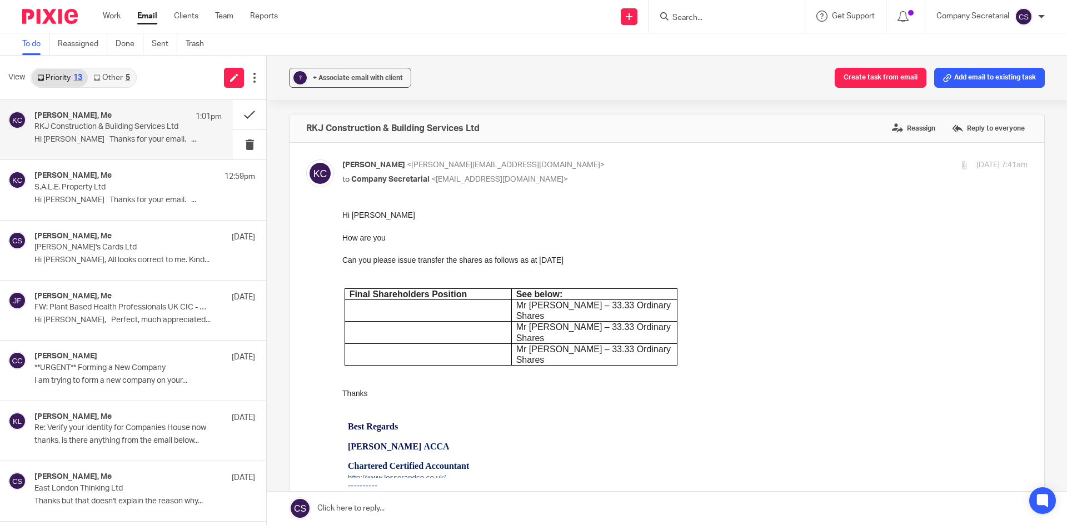
click at [642, 162] on p "[PERSON_NAME] <[PERSON_NAME][EMAIL_ADDRESS][DOMAIN_NAME]>" at bounding box center [570, 166] width 457 height 12
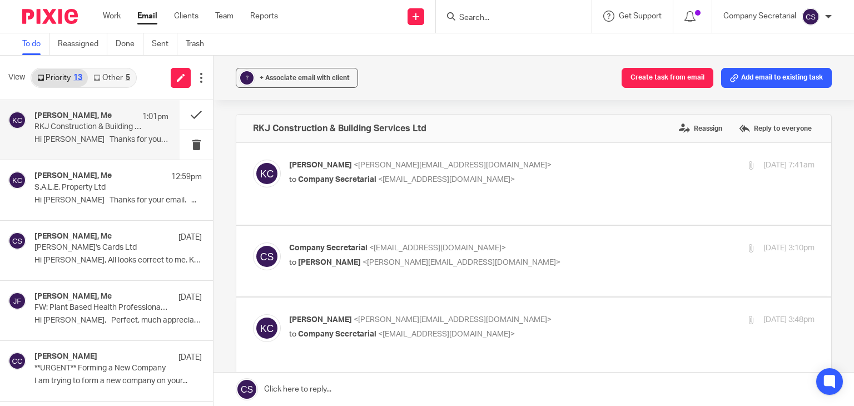
click at [505, 160] on p "[PERSON_NAME] <[PERSON_NAME][EMAIL_ADDRESS][DOMAIN_NAME]>" at bounding box center [464, 166] width 350 height 12
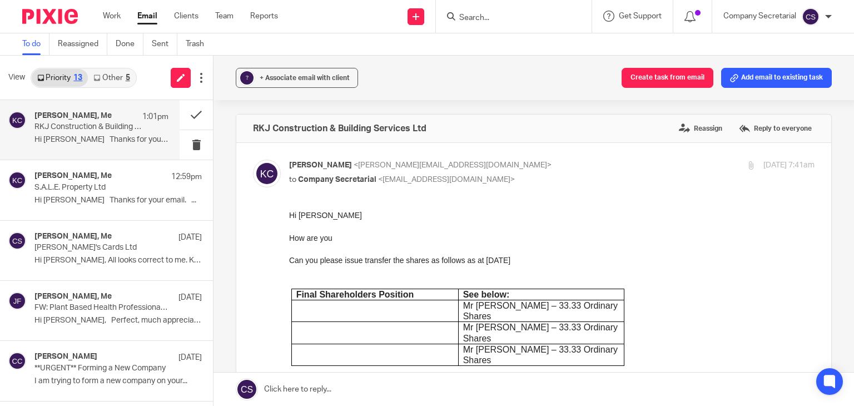
click at [523, 167] on p "[PERSON_NAME] <[PERSON_NAME][EMAIL_ADDRESS][DOMAIN_NAME]>" at bounding box center [464, 166] width 350 height 12
checkbox input "false"
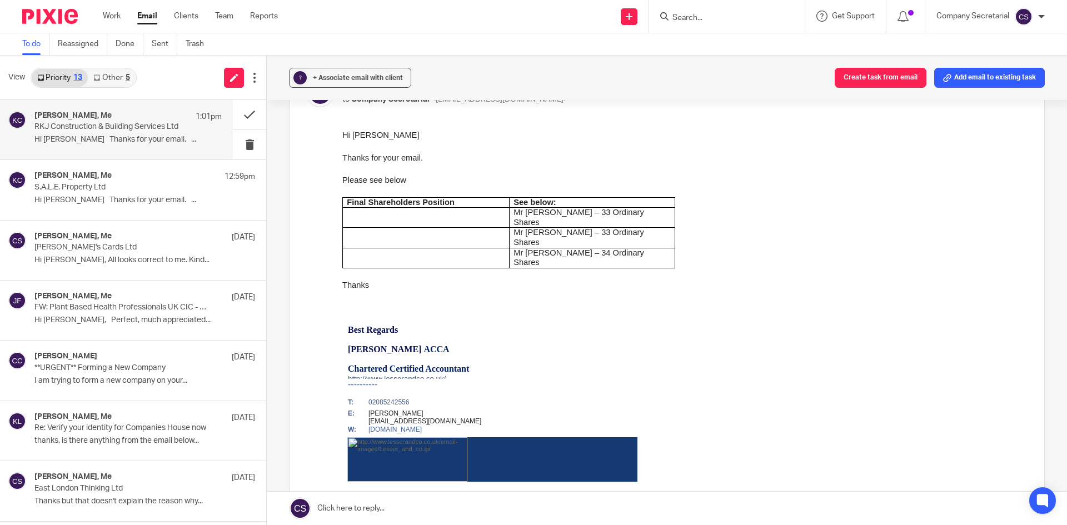
scroll to position [334, 0]
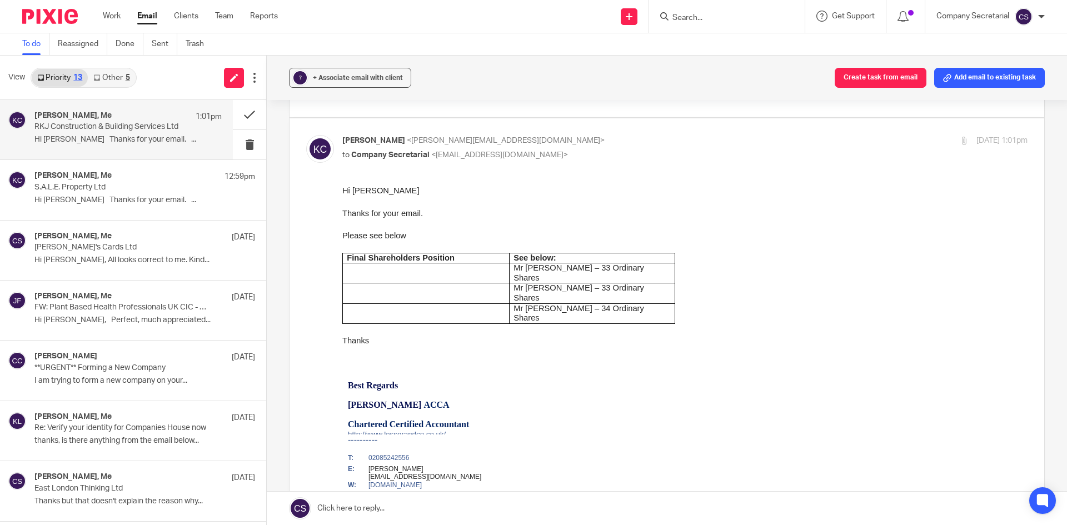
click at [540, 514] on link at bounding box center [667, 508] width 801 height 33
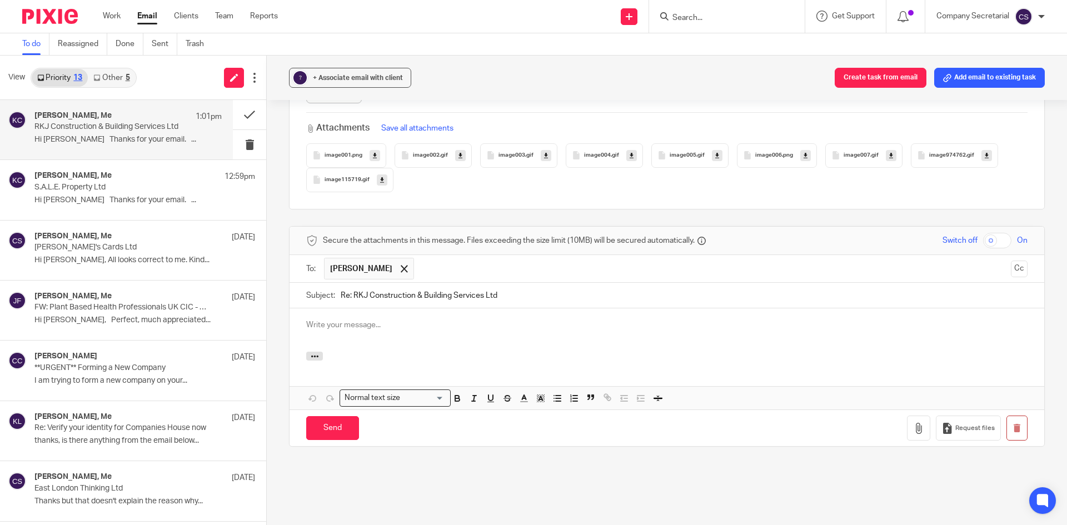
scroll to position [0, 0]
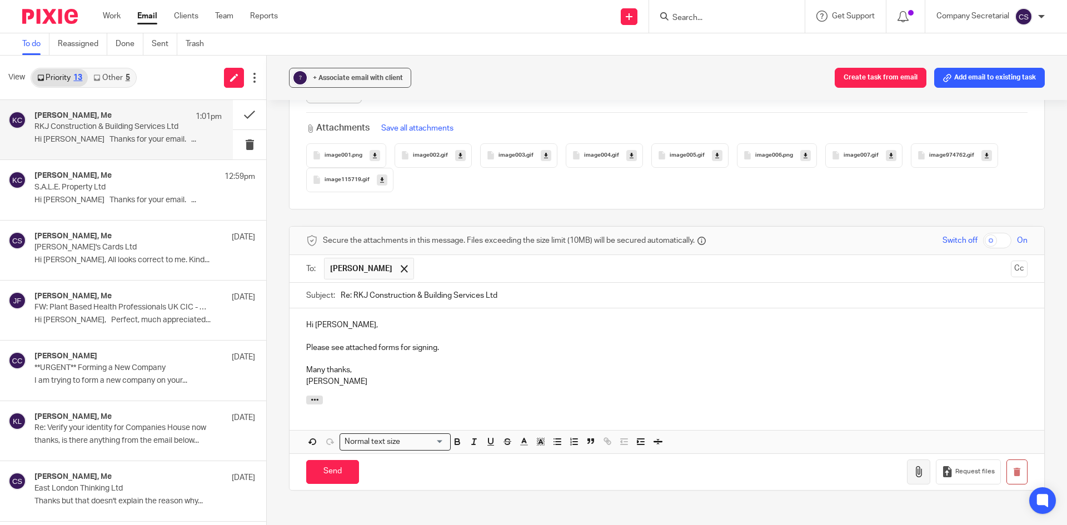
click at [907, 460] on button "button" at bounding box center [918, 472] width 23 height 25
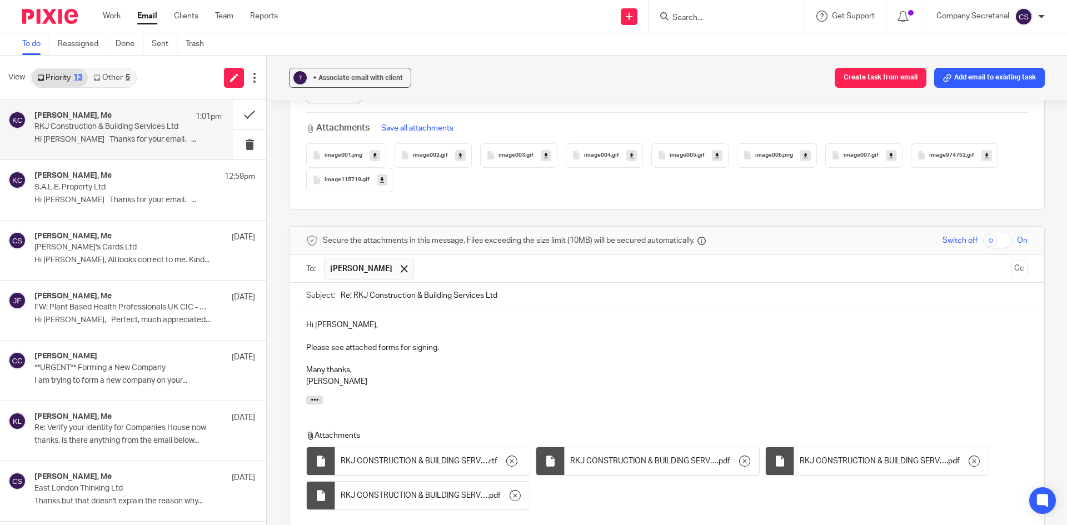
scroll to position [1625, 0]
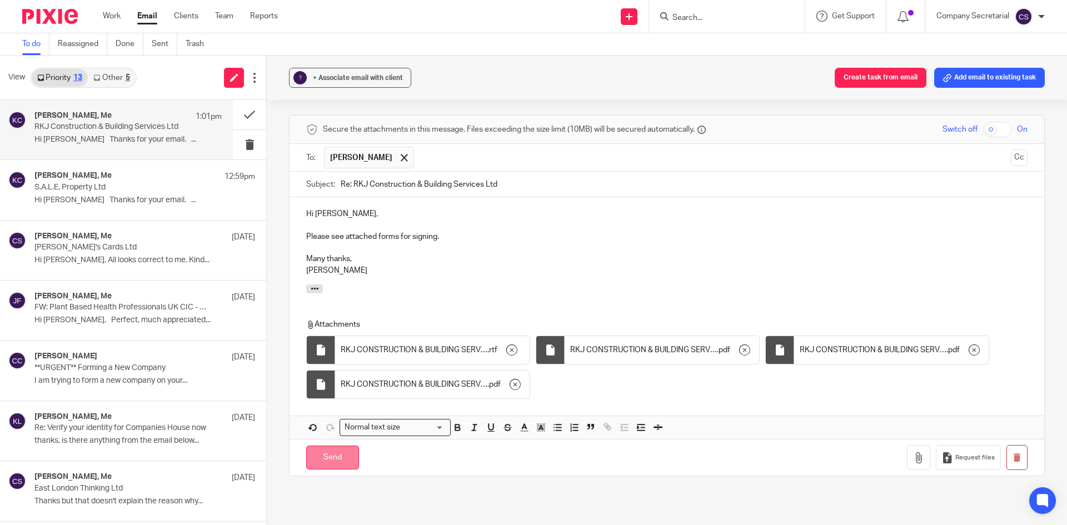
click at [350, 446] on input "Send" at bounding box center [332, 458] width 53 height 24
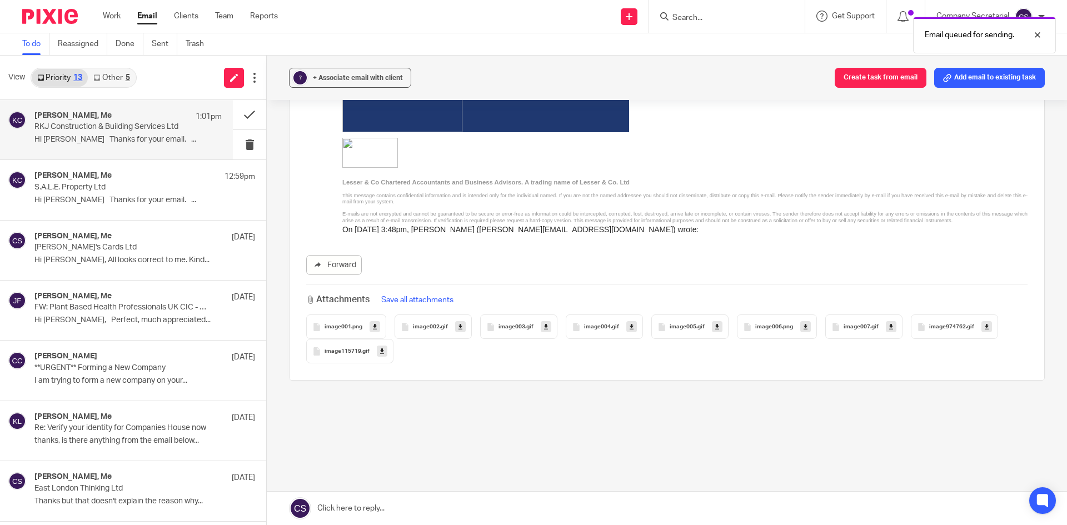
scroll to position [1308, 0]
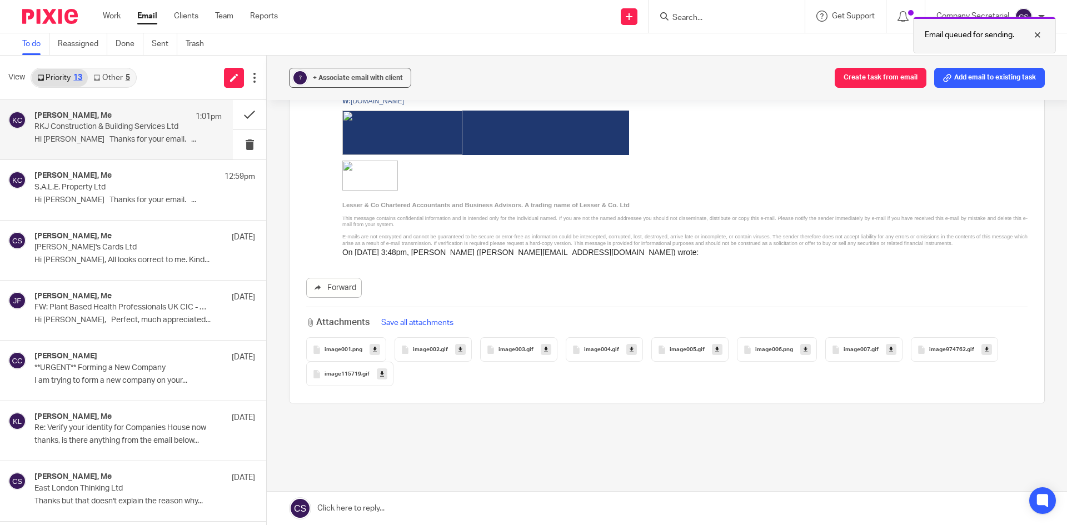
click at [1040, 35] on div at bounding box center [1030, 34] width 30 height 13
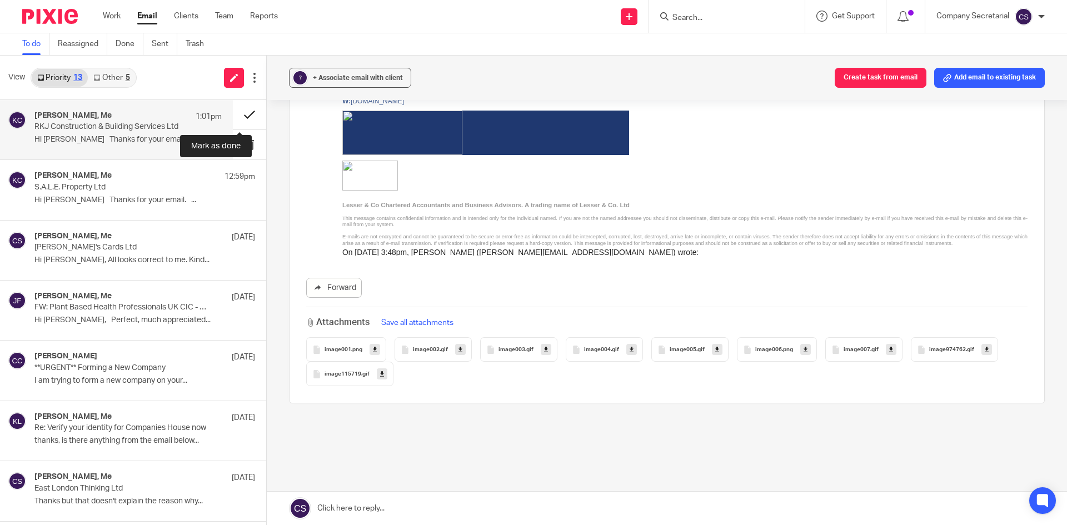
click at [239, 110] on button at bounding box center [249, 114] width 33 height 29
